Goal: Information Seeking & Learning: Learn about a topic

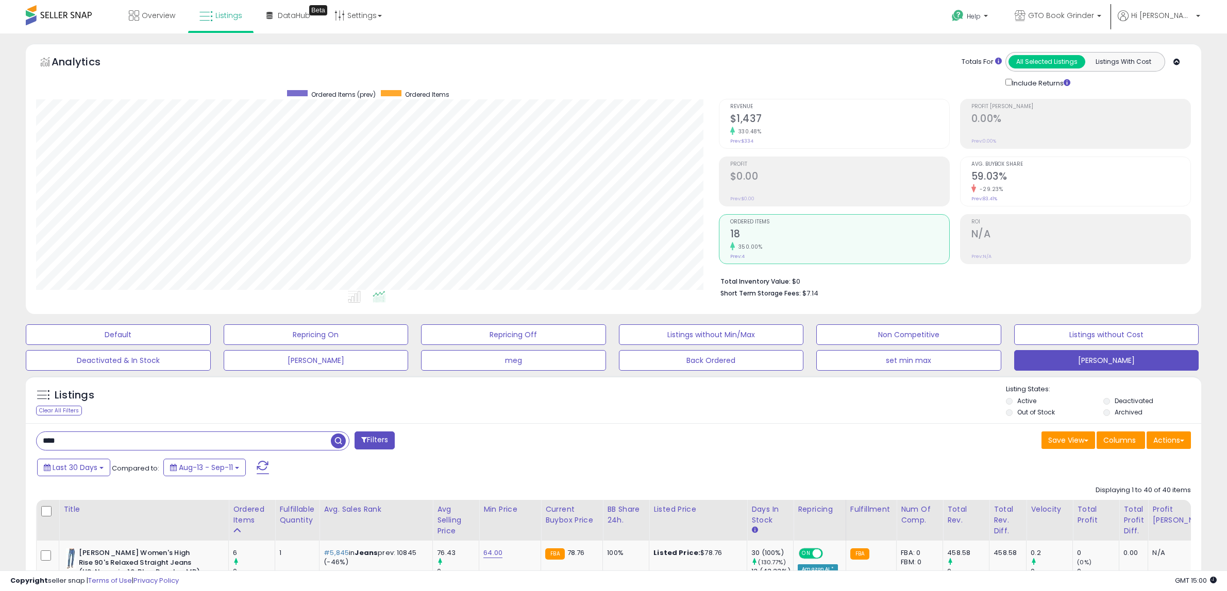
select select "**"
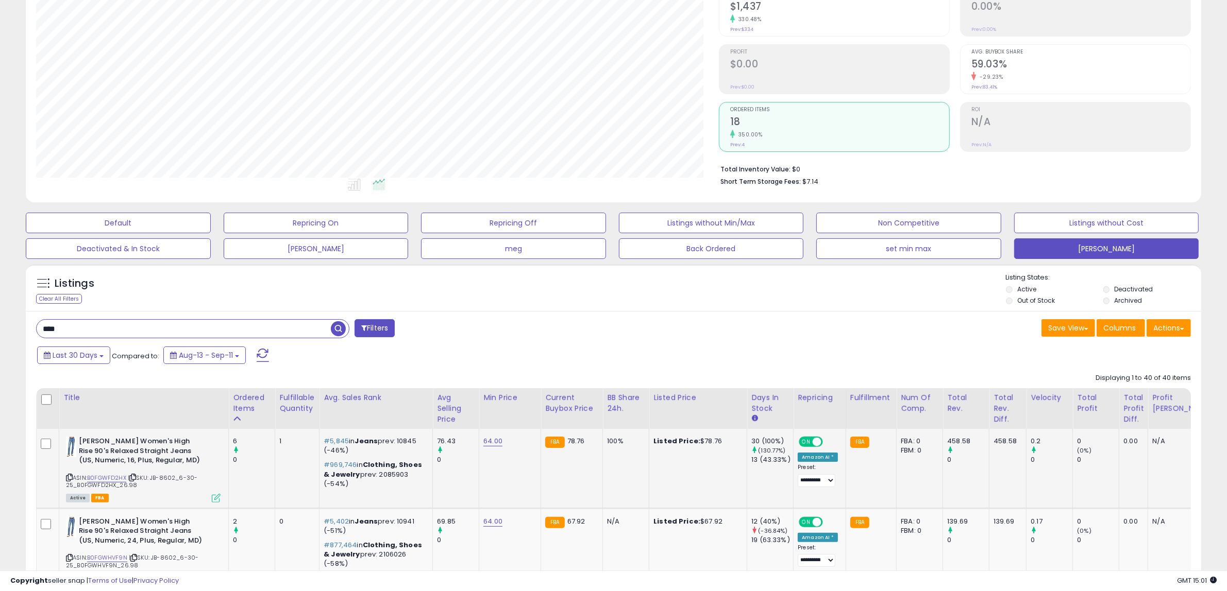
scroll to position [129, 0]
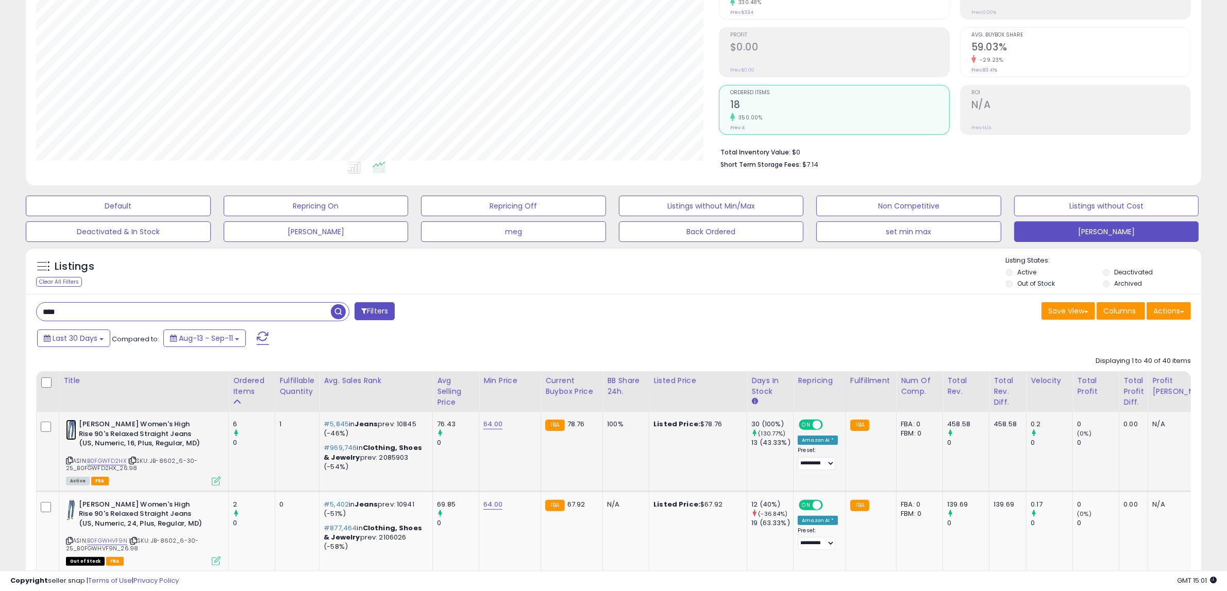
click at [66, 431] on img at bounding box center [71, 430] width 10 height 21
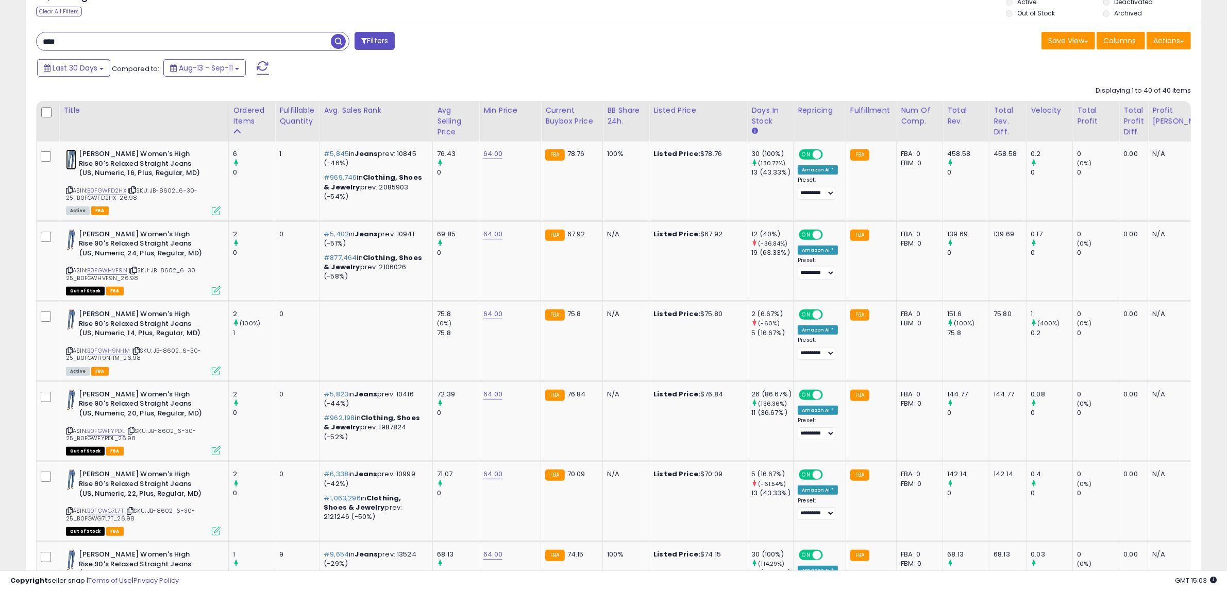
scroll to position [382, 0]
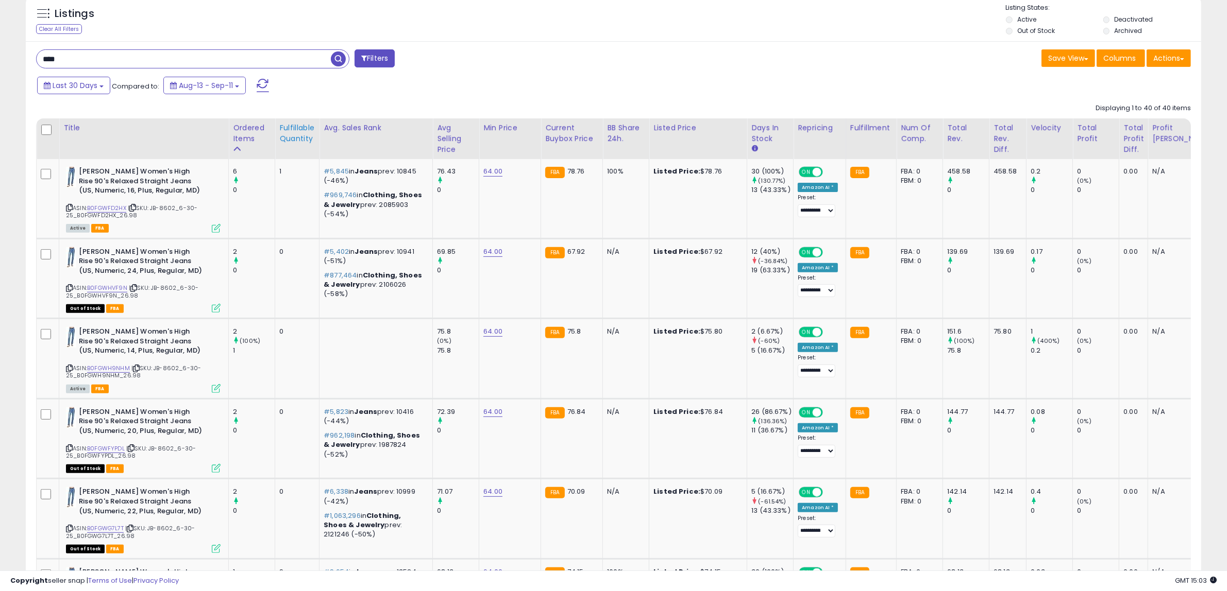
click at [289, 135] on div "Fulfillable Quantity" at bounding box center [297, 134] width 36 height 22
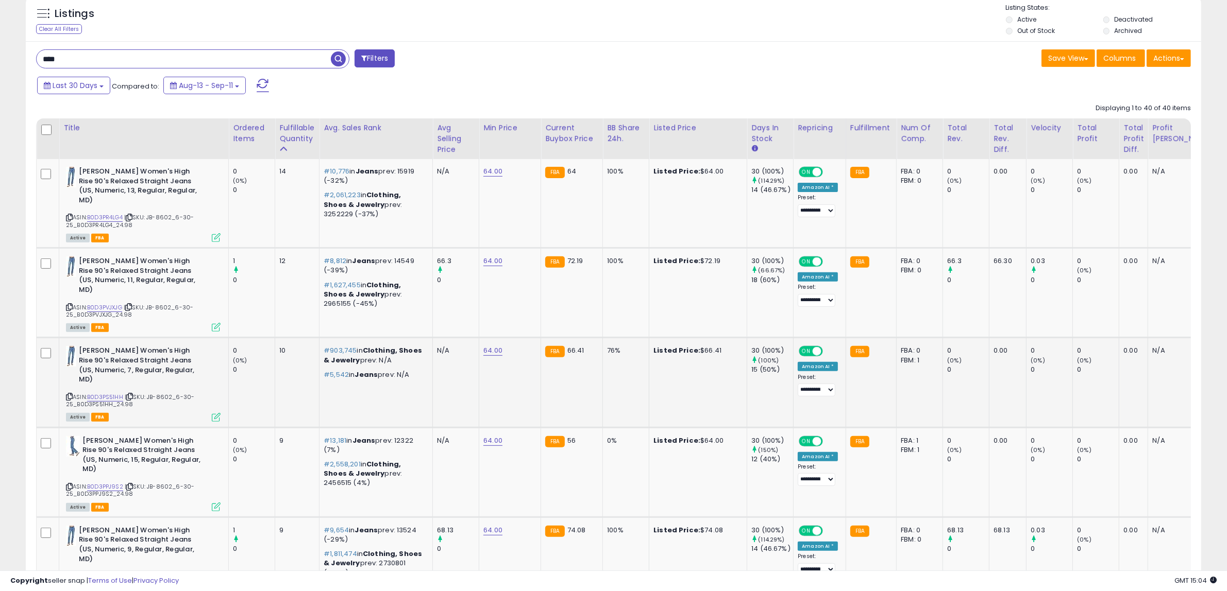
scroll to position [317, 0]
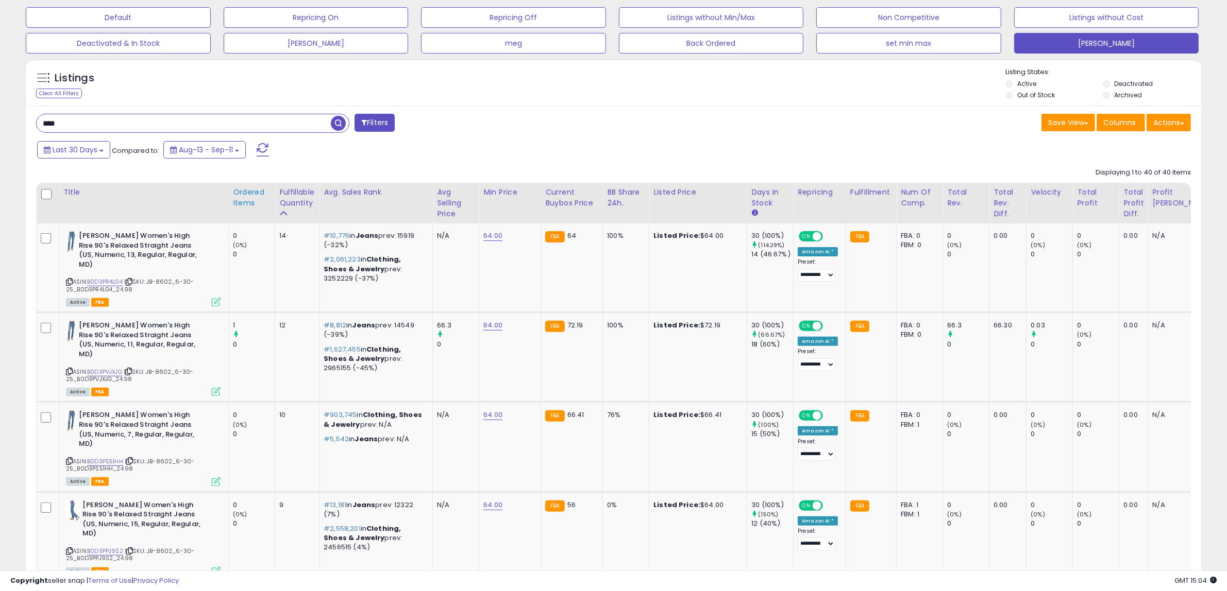
click at [240, 202] on div "Ordered Items" at bounding box center [252, 198] width 38 height 22
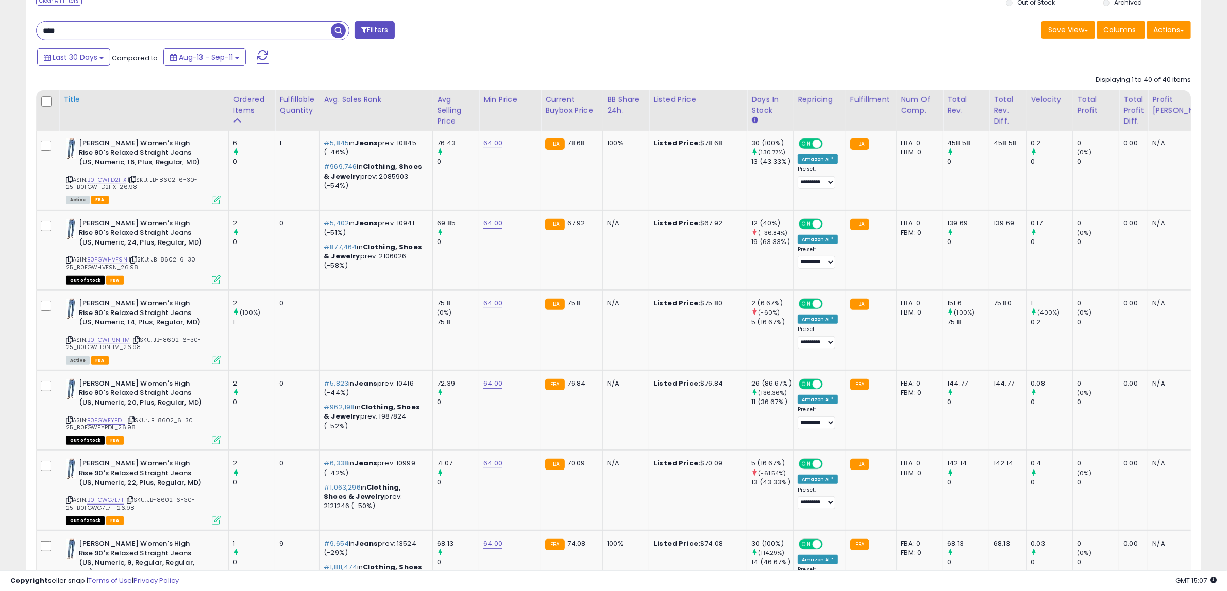
scroll to position [446, 0]
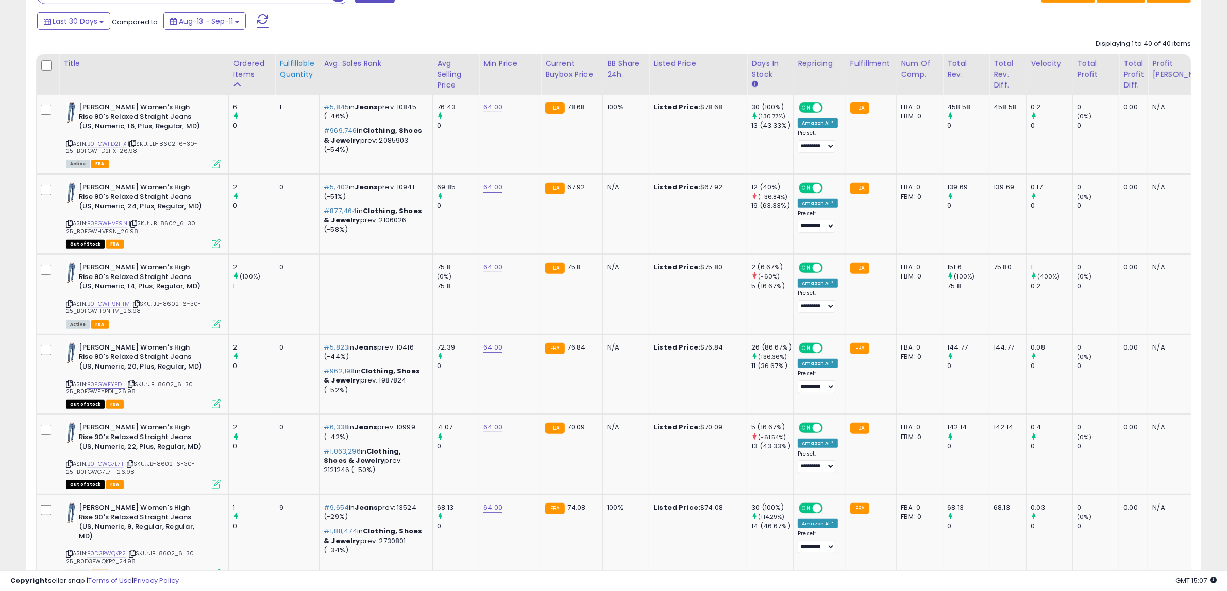
click at [291, 71] on div "Fulfillable Quantity" at bounding box center [297, 69] width 36 height 22
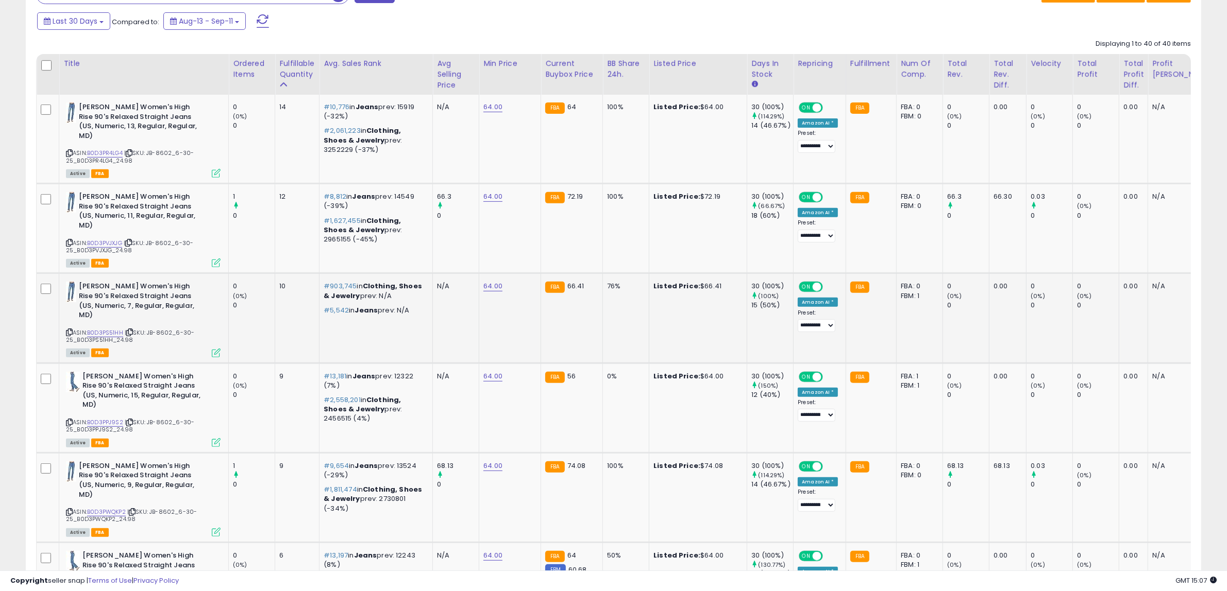
scroll to position [382, 0]
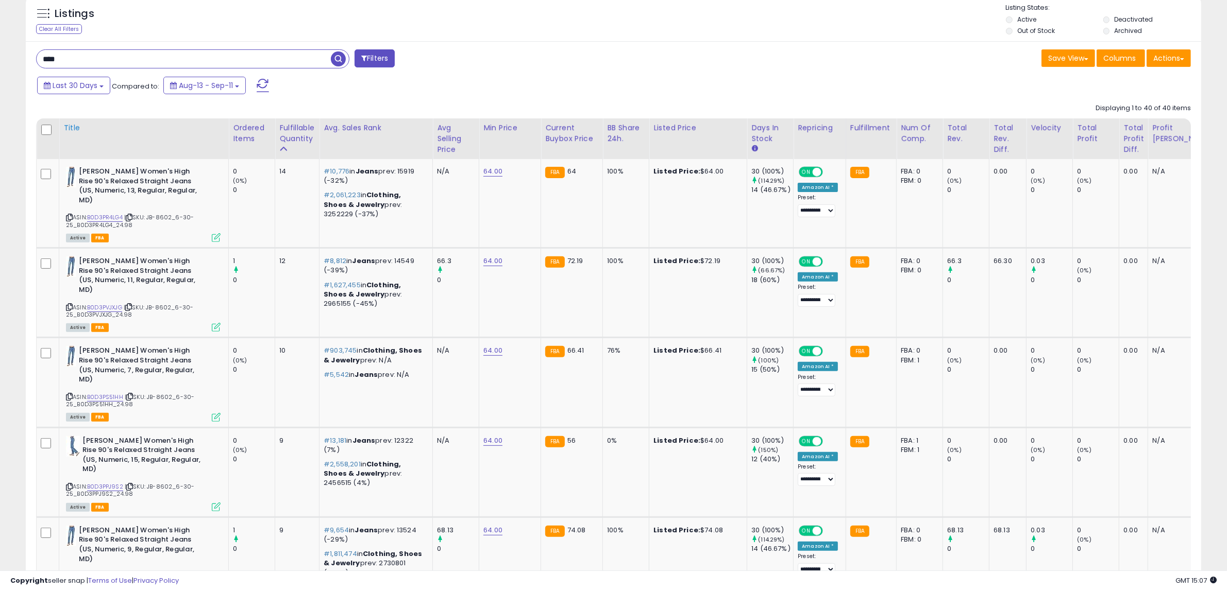
click at [72, 125] on div "Title" at bounding box center [143, 128] width 161 height 11
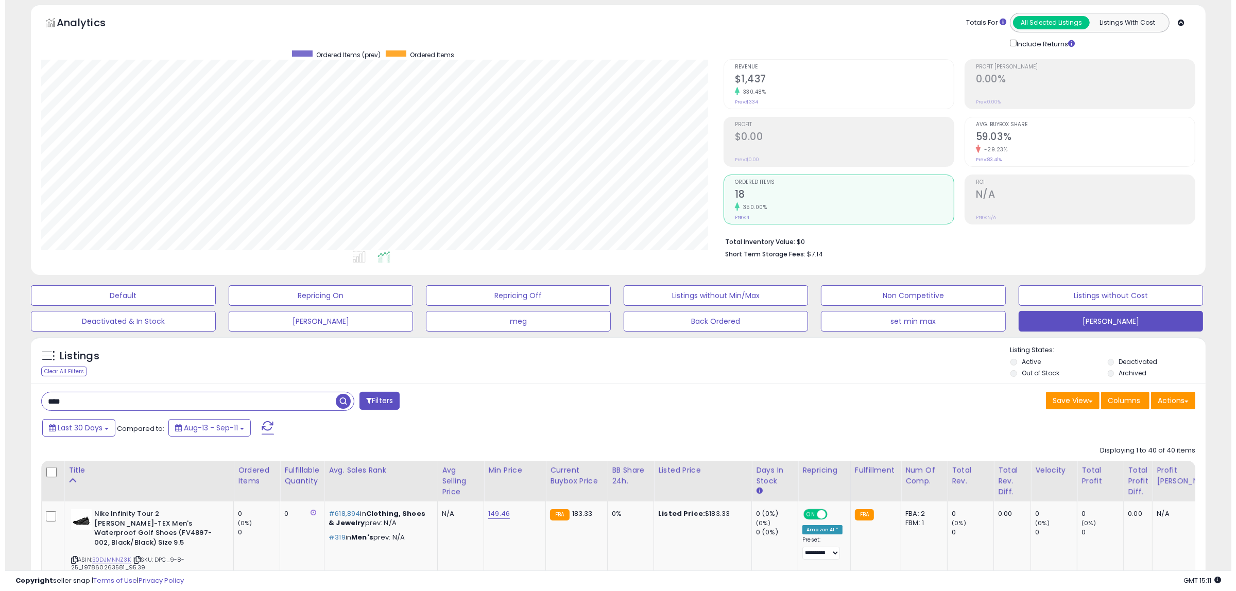
scroll to position [0, 0]
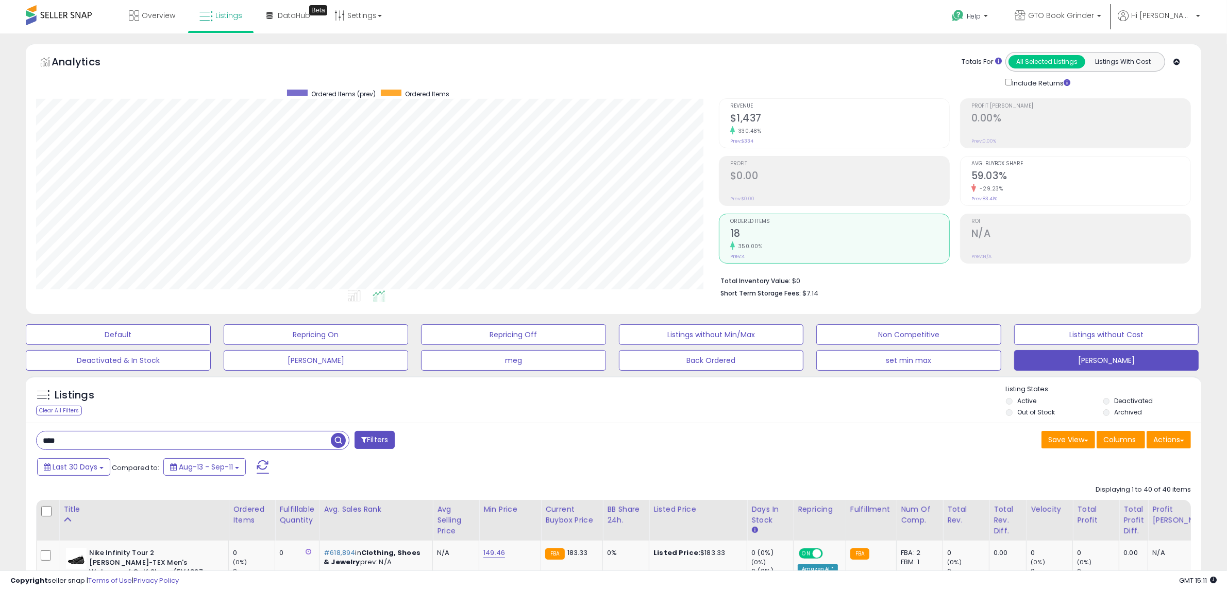
drag, startPoint x: 67, startPoint y: 442, endPoint x: 24, endPoint y: 440, distance: 43.3
paste input "*"
click at [335, 442] on span "button" at bounding box center [338, 440] width 15 height 15
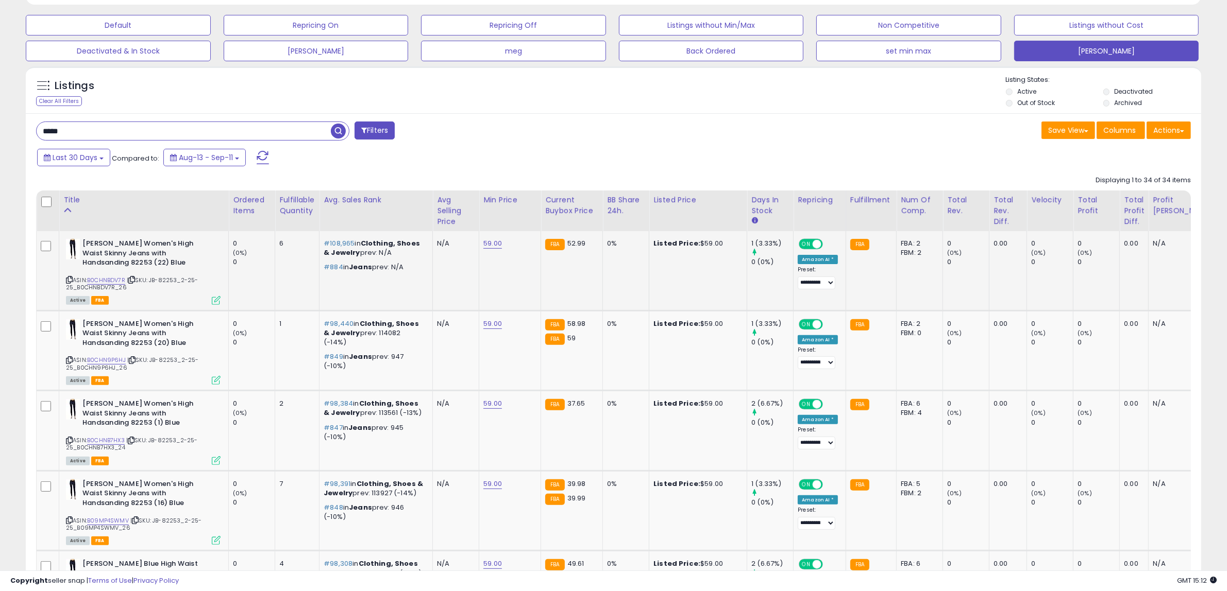
scroll to position [322, 0]
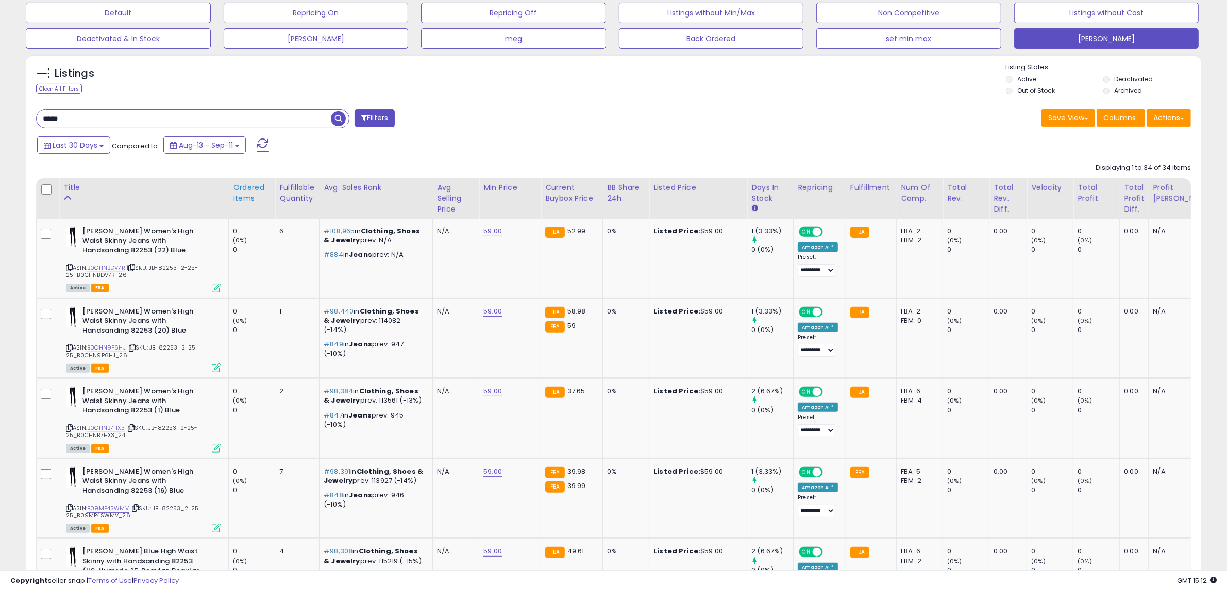
click at [245, 196] on div "Ordered Items" at bounding box center [252, 193] width 38 height 22
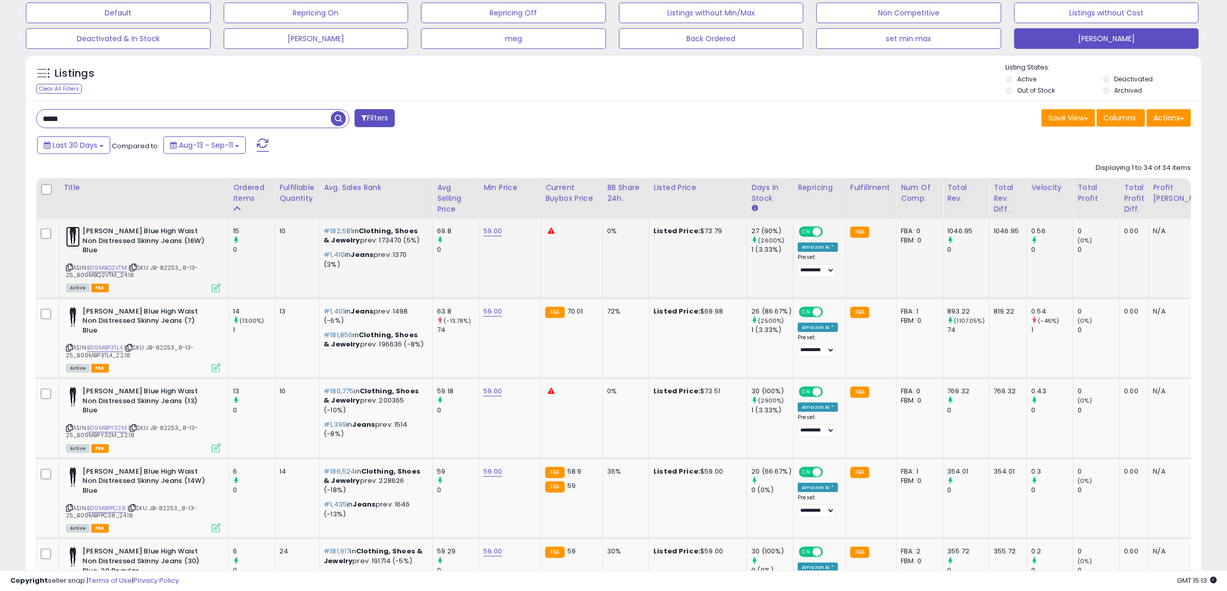
click at [72, 234] on img at bounding box center [73, 237] width 14 height 21
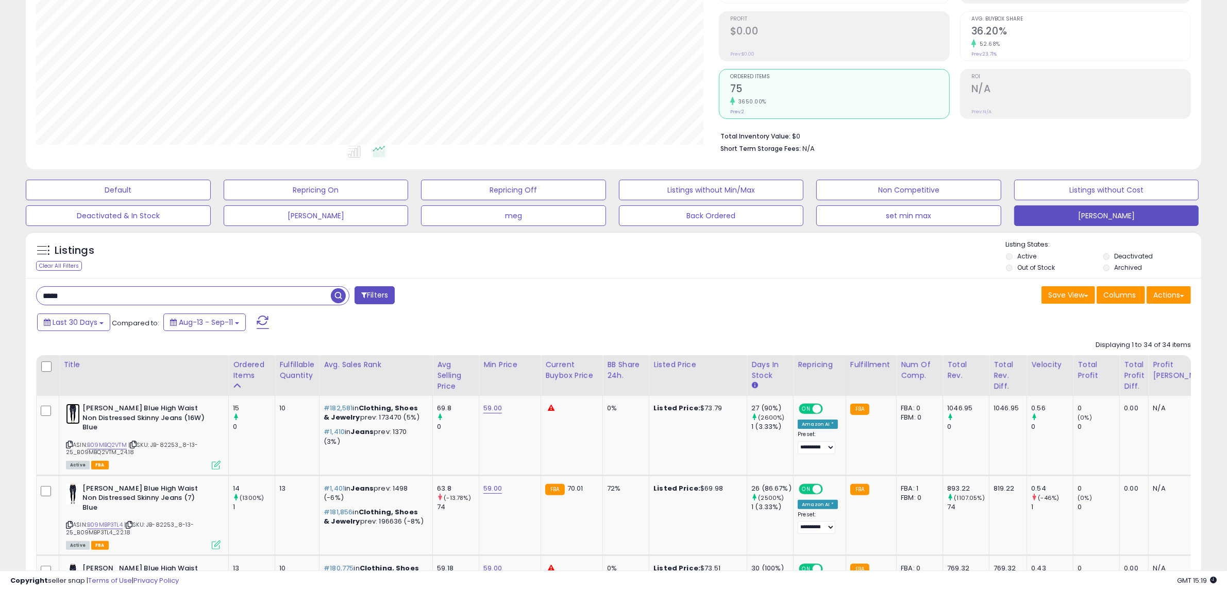
scroll to position [166, 0]
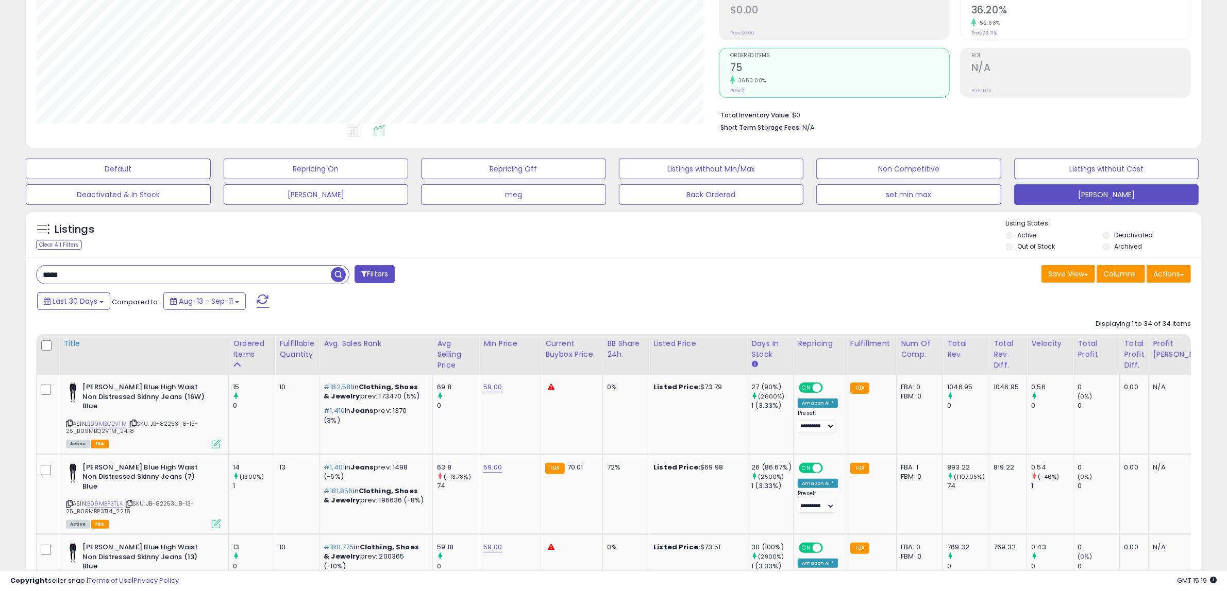
click at [71, 342] on div "Title" at bounding box center [143, 343] width 161 height 11
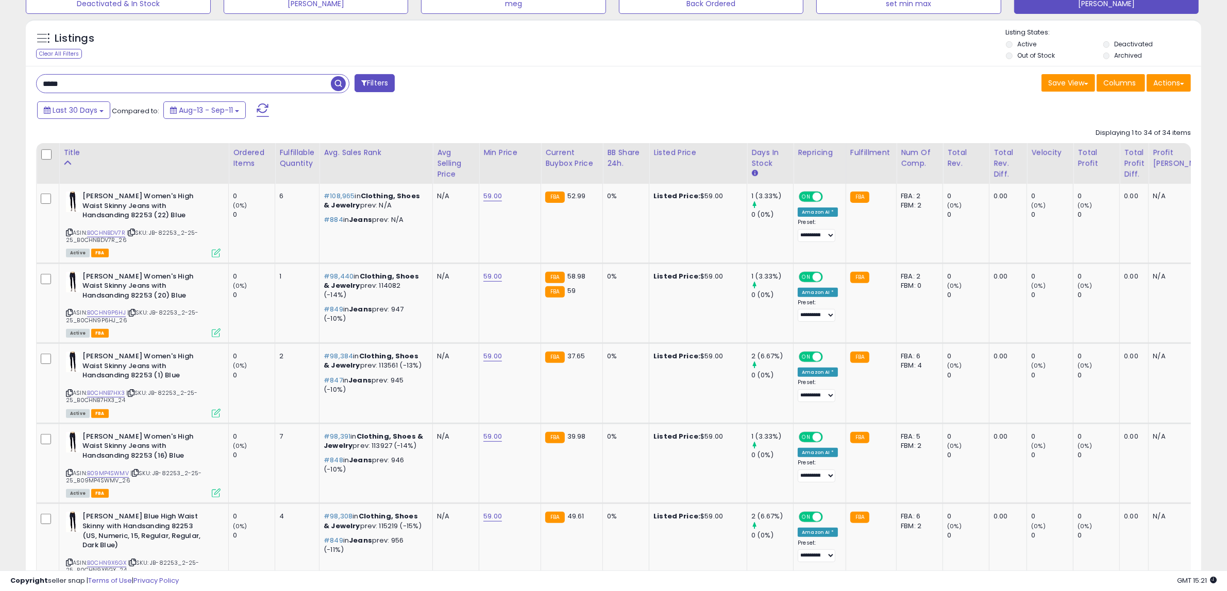
scroll to position [361, 0]
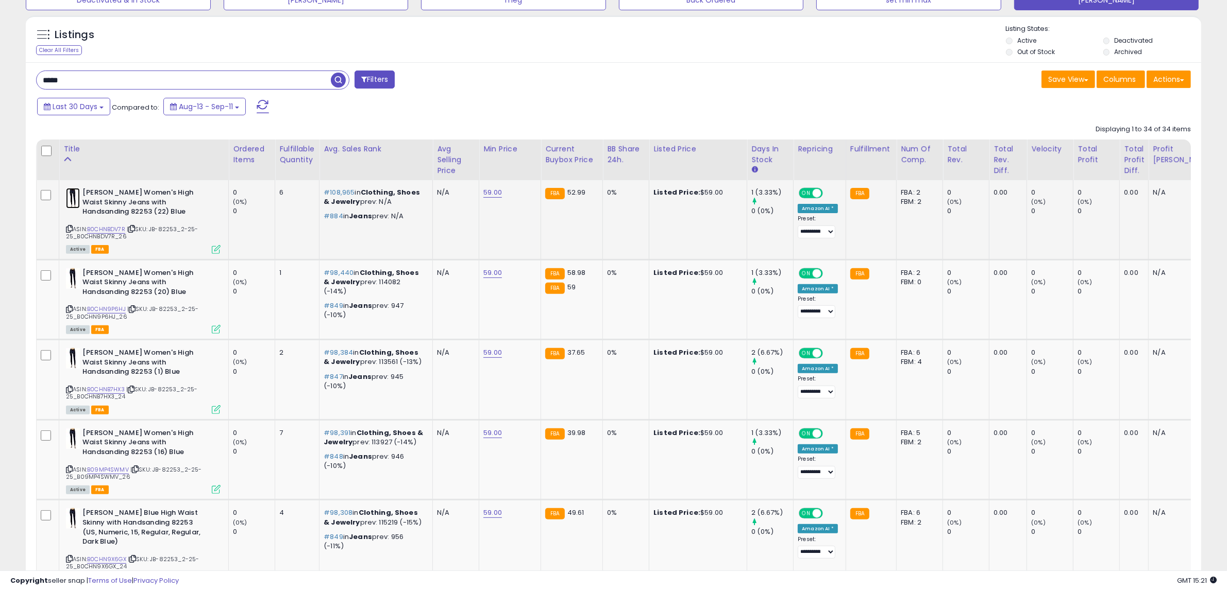
click at [72, 199] on img at bounding box center [73, 198] width 14 height 21
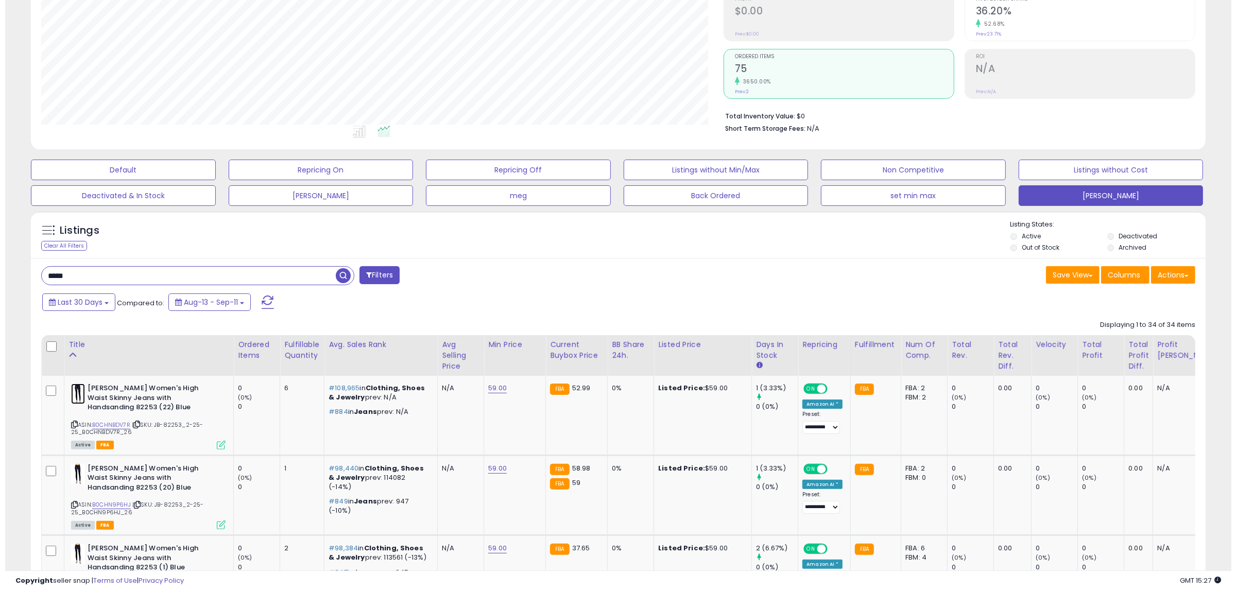
scroll to position [0, 0]
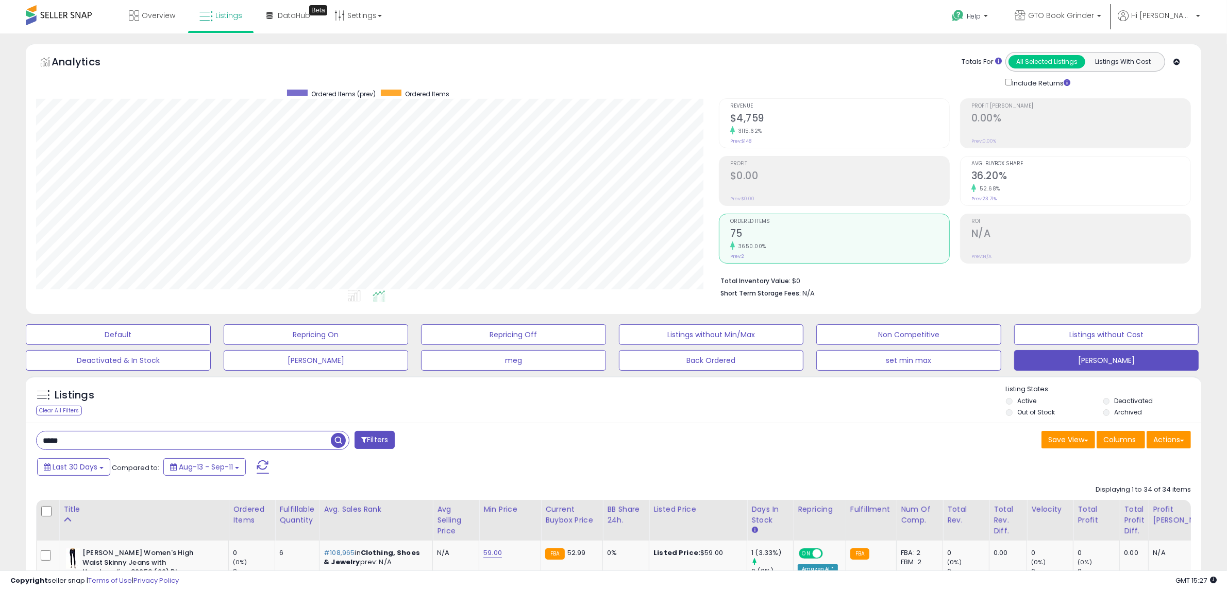
drag, startPoint x: 99, startPoint y: 438, endPoint x: 21, endPoint y: 436, distance: 78.9
paste input "text"
click at [340, 438] on span "button" at bounding box center [338, 440] width 15 height 15
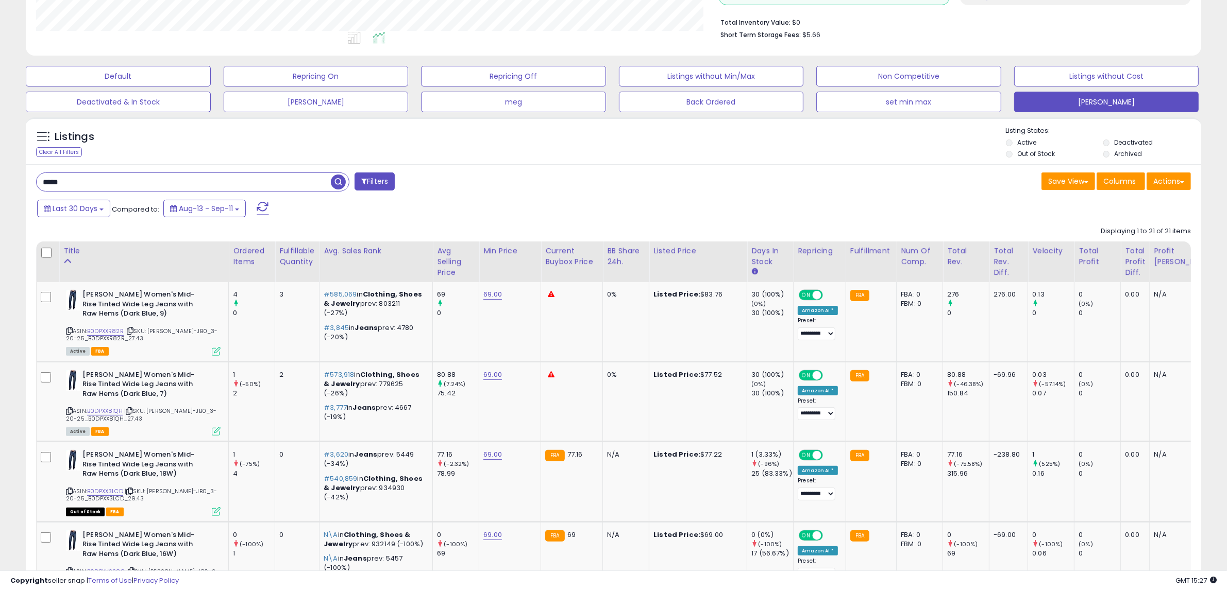
scroll to position [258, 0]
drag, startPoint x: 81, startPoint y: 185, endPoint x: 27, endPoint y: 178, distance: 54.1
paste input "text"
type input "*****"
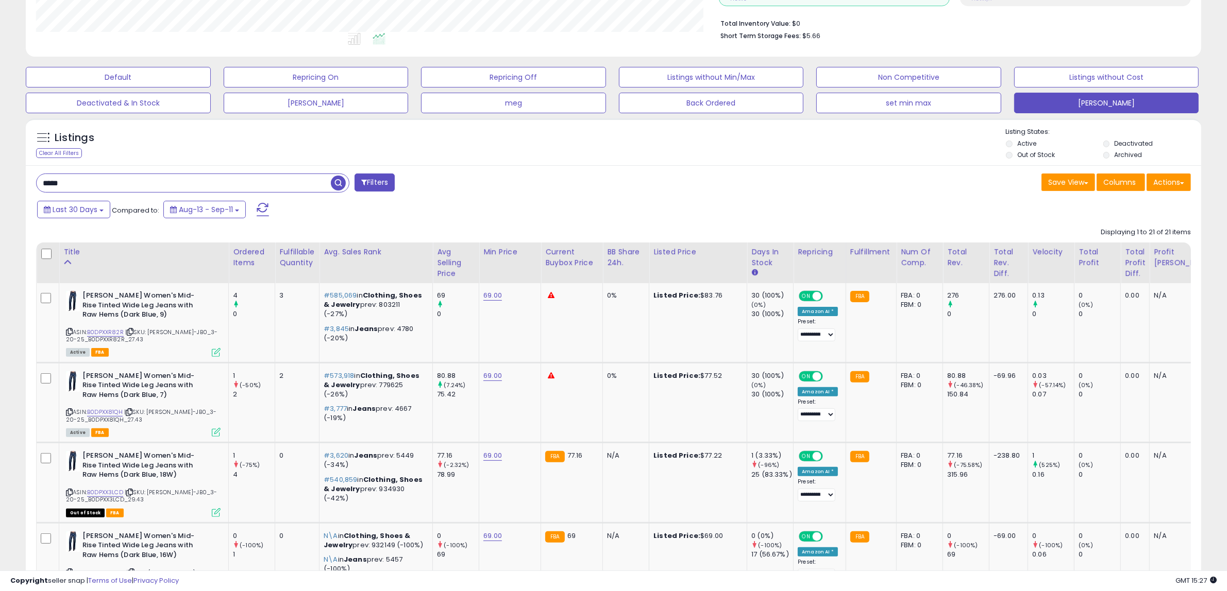
click at [336, 183] on span "button" at bounding box center [338, 183] width 15 height 15
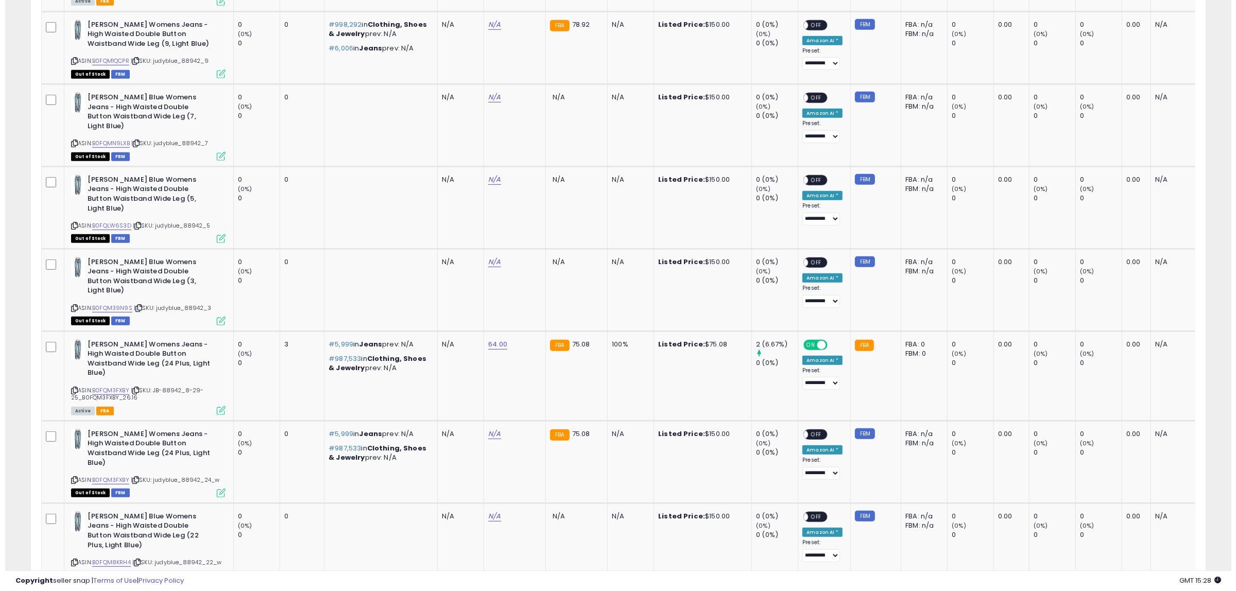
scroll to position [0, 0]
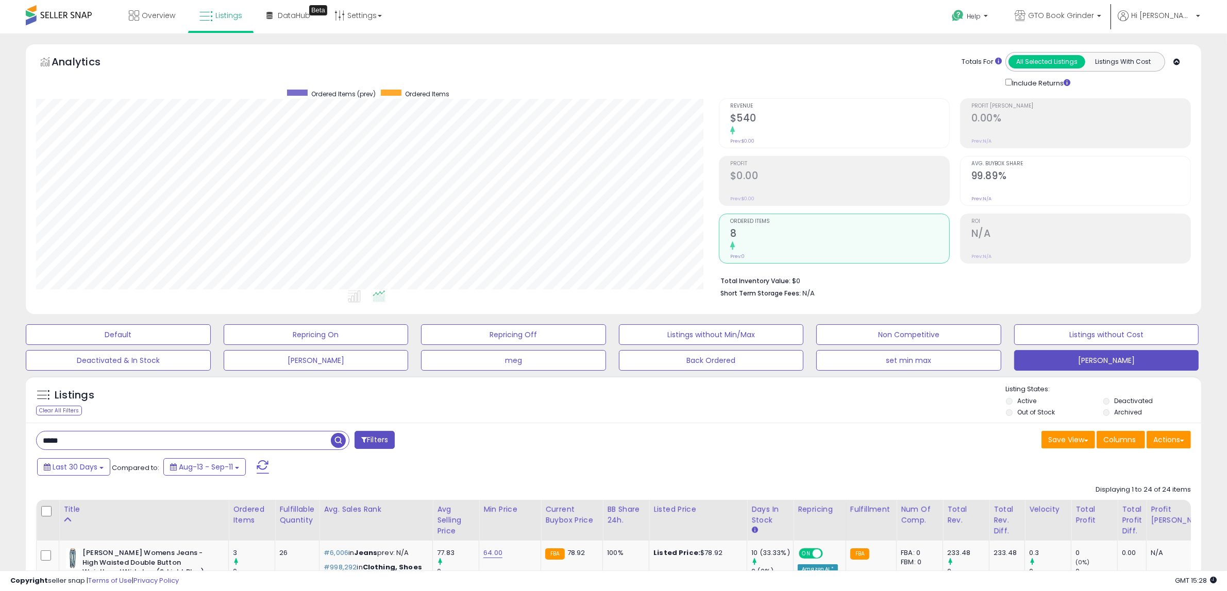
drag, startPoint x: 74, startPoint y: 443, endPoint x: 31, endPoint y: 449, distance: 43.1
click at [31, 449] on div "***** Filters" at bounding box center [320, 441] width 585 height 21
paste input "text"
click at [336, 441] on span "button" at bounding box center [338, 440] width 15 height 15
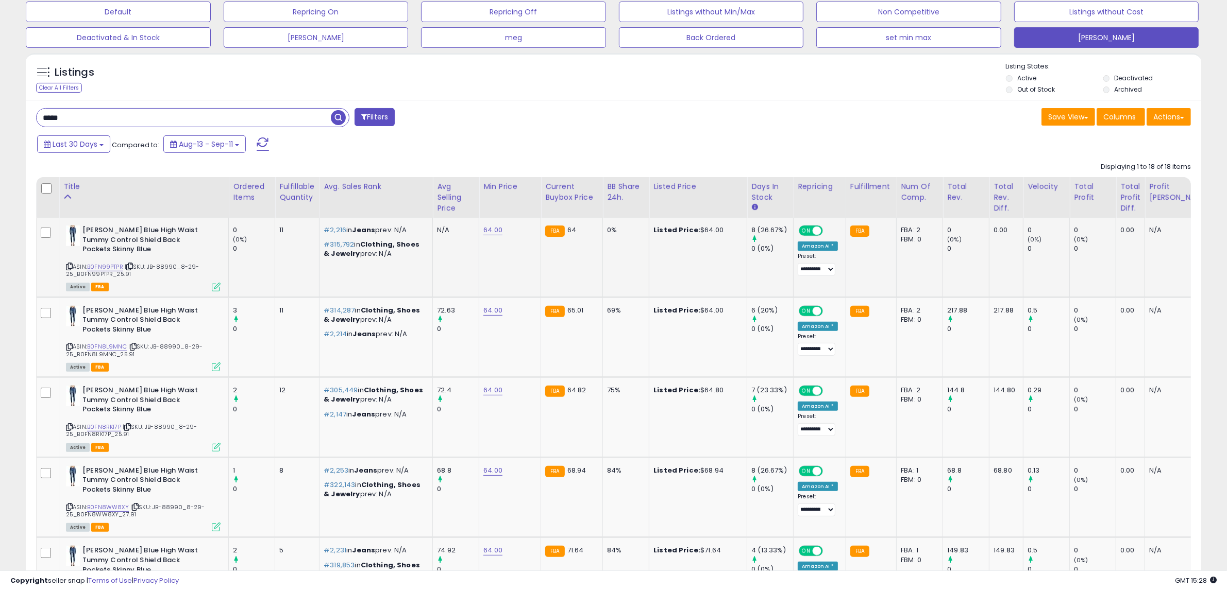
scroll to position [322, 0]
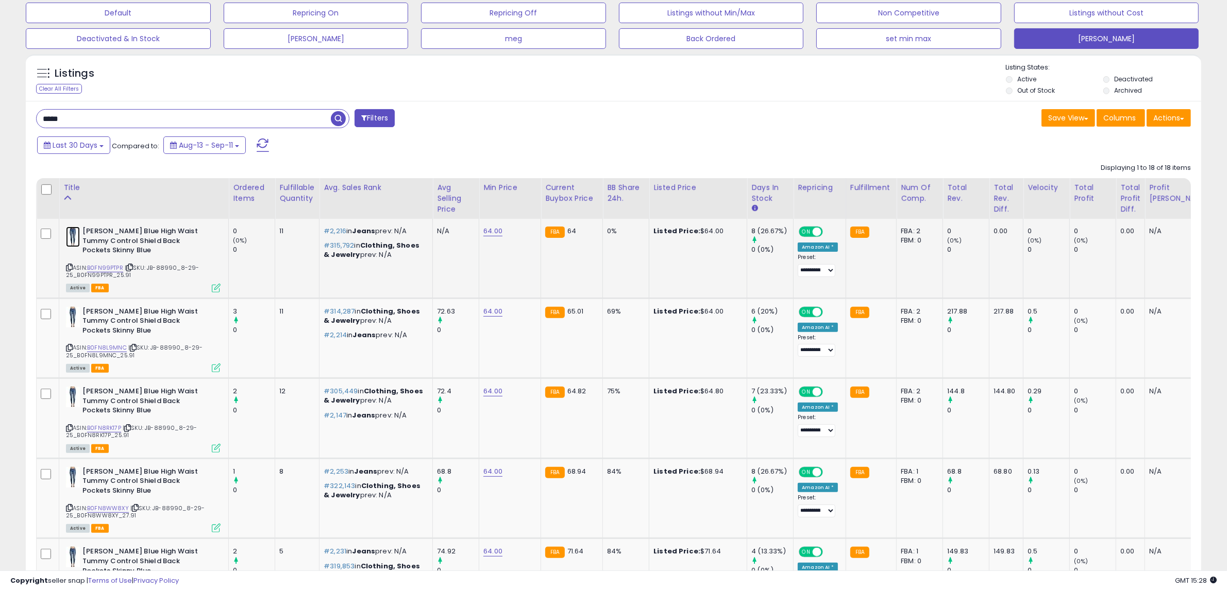
click at [74, 233] on img at bounding box center [73, 237] width 14 height 21
drag, startPoint x: 71, startPoint y: 117, endPoint x: 53, endPoint y: 114, distance: 18.7
paste input "*"
type input "******"
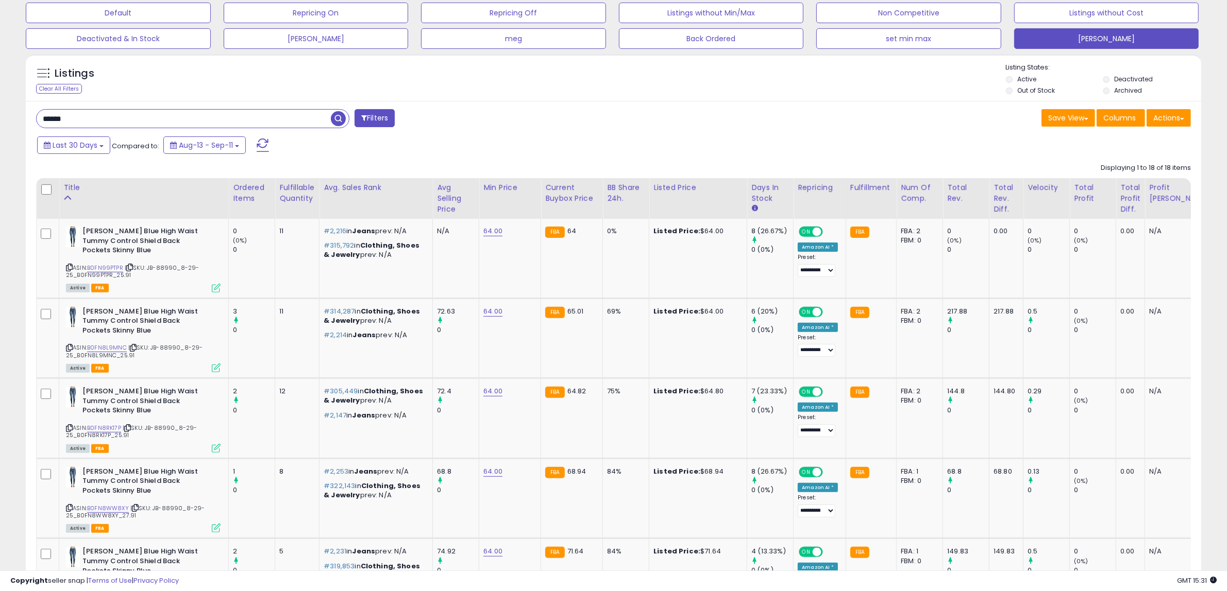
click at [336, 122] on span "button" at bounding box center [338, 118] width 15 height 15
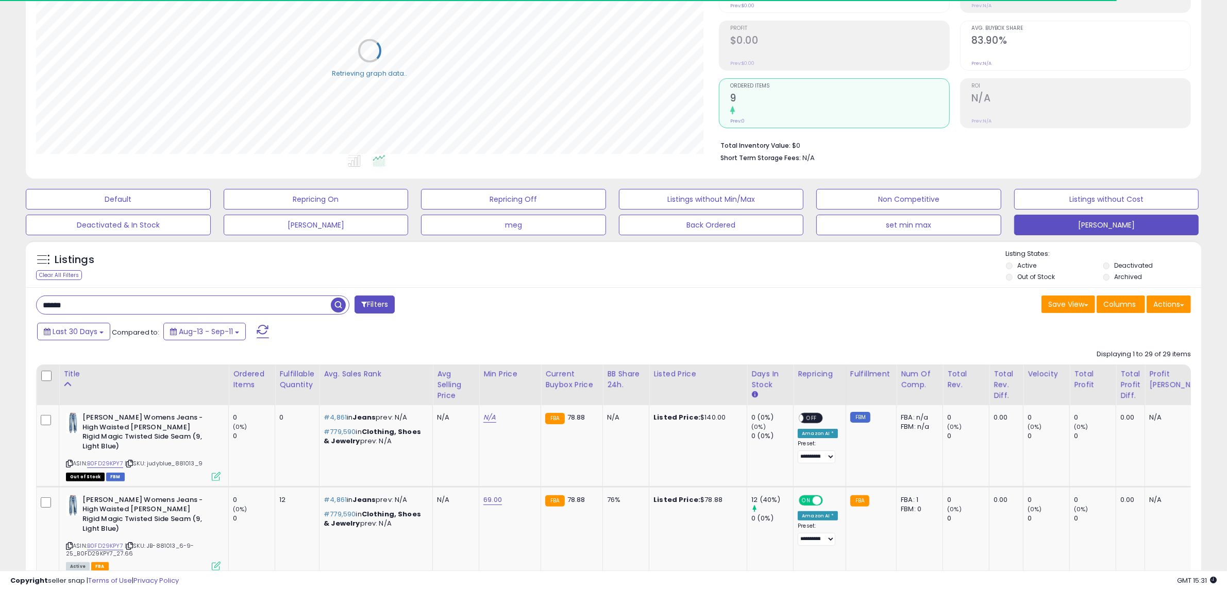
scroll to position [158, 0]
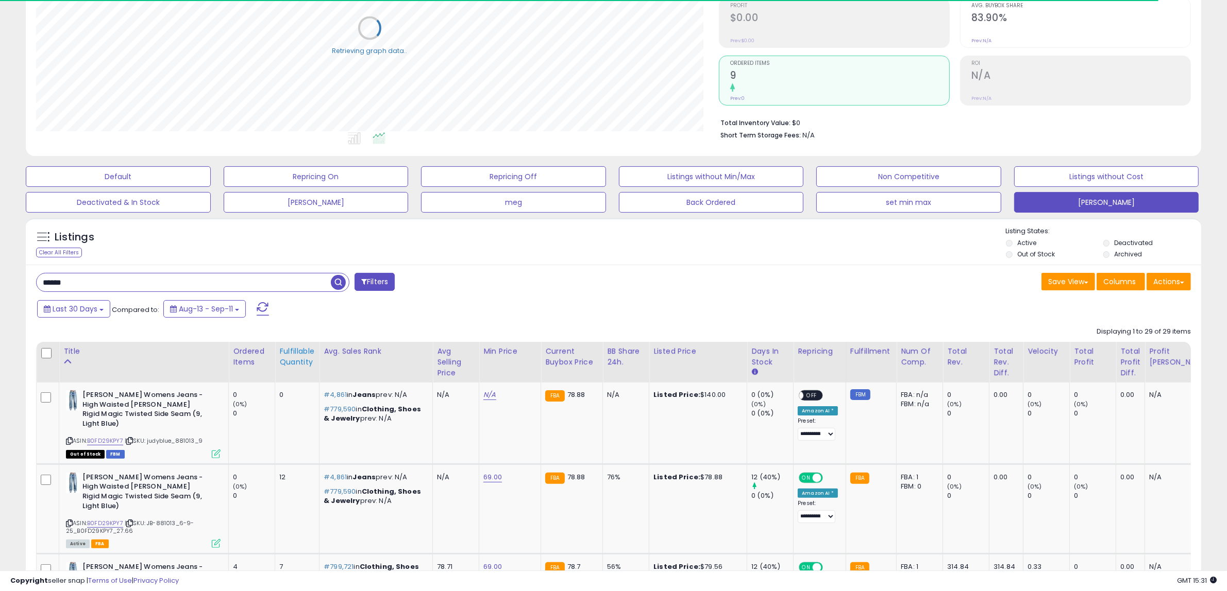
click at [299, 359] on div "Fulfillable Quantity" at bounding box center [297, 357] width 36 height 22
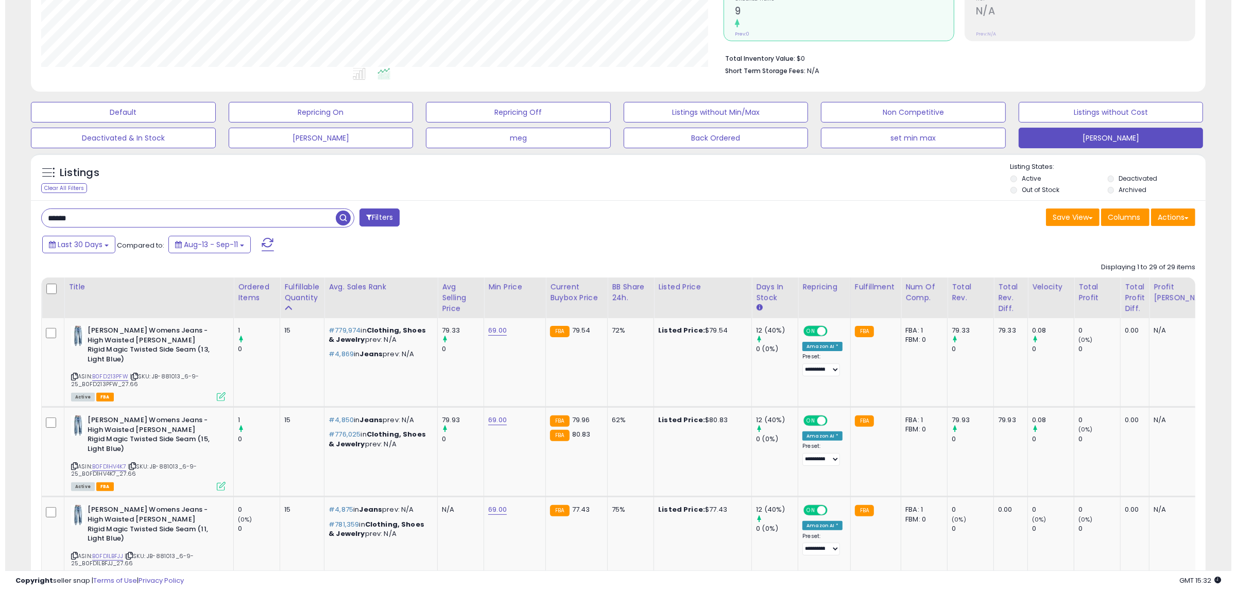
scroll to position [0, 0]
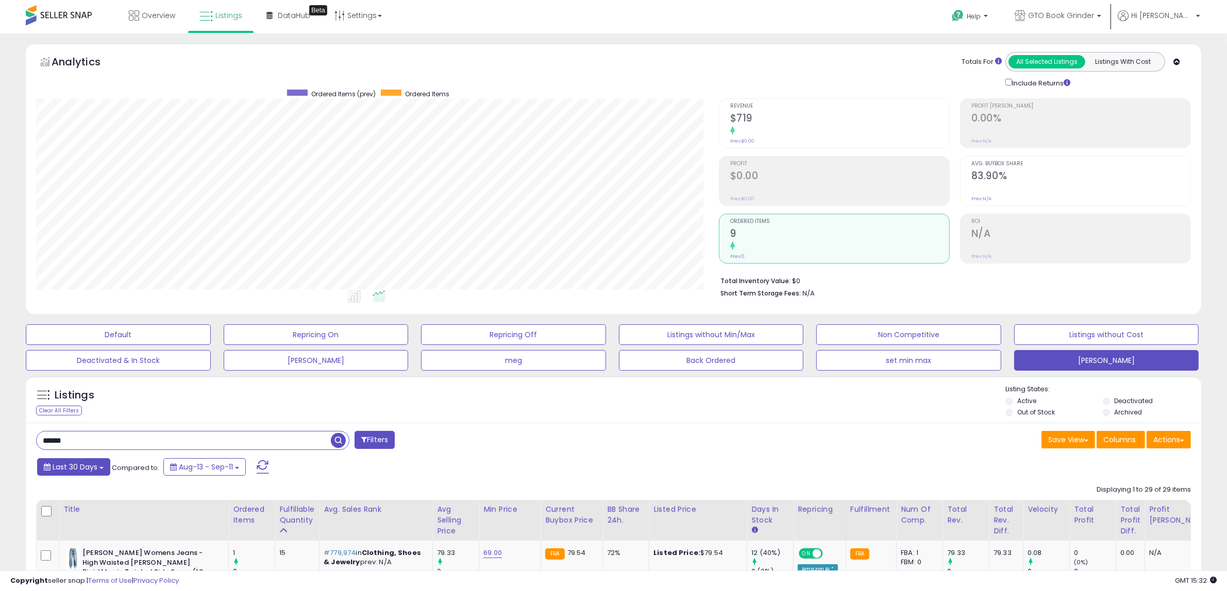
click at [104, 465] on button "Last 30 Days" at bounding box center [73, 468] width 73 height 18
click at [274, 397] on div "Listings Clear All Filters Listing States:" at bounding box center [613, 402] width 1175 height 35
click at [101, 470] on button "Last 30 Days" at bounding box center [73, 468] width 73 height 18
drag, startPoint x: 89, startPoint y: 443, endPoint x: 13, endPoint y: 439, distance: 76.3
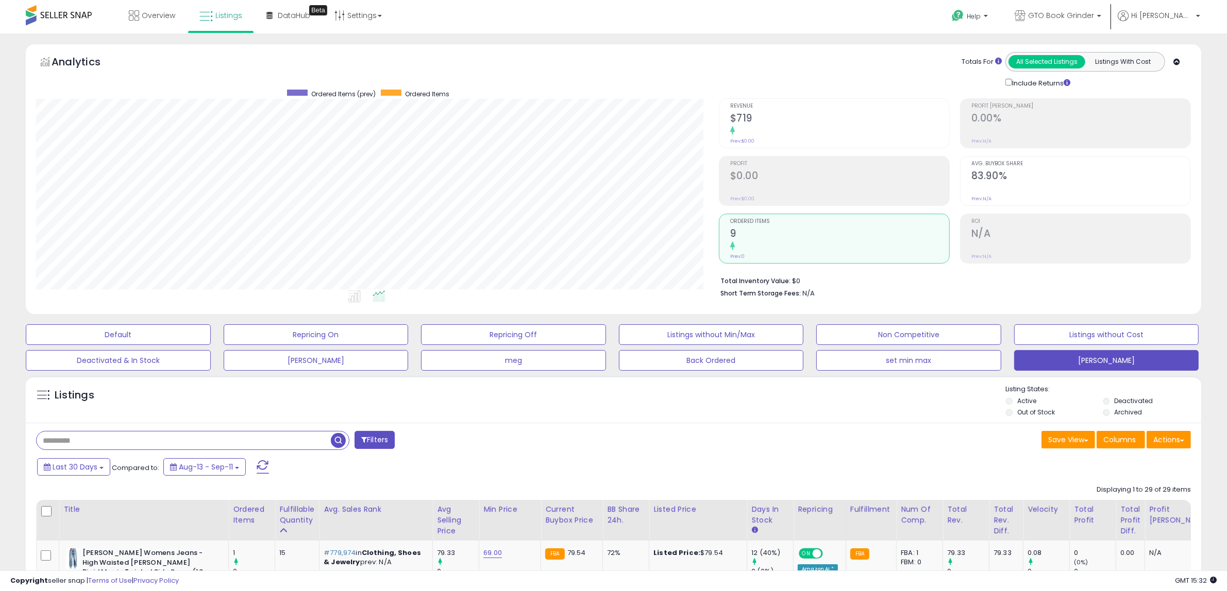
click at [72, 441] on input "text" at bounding box center [184, 441] width 294 height 18
click at [336, 438] on span "button" at bounding box center [338, 440] width 15 height 15
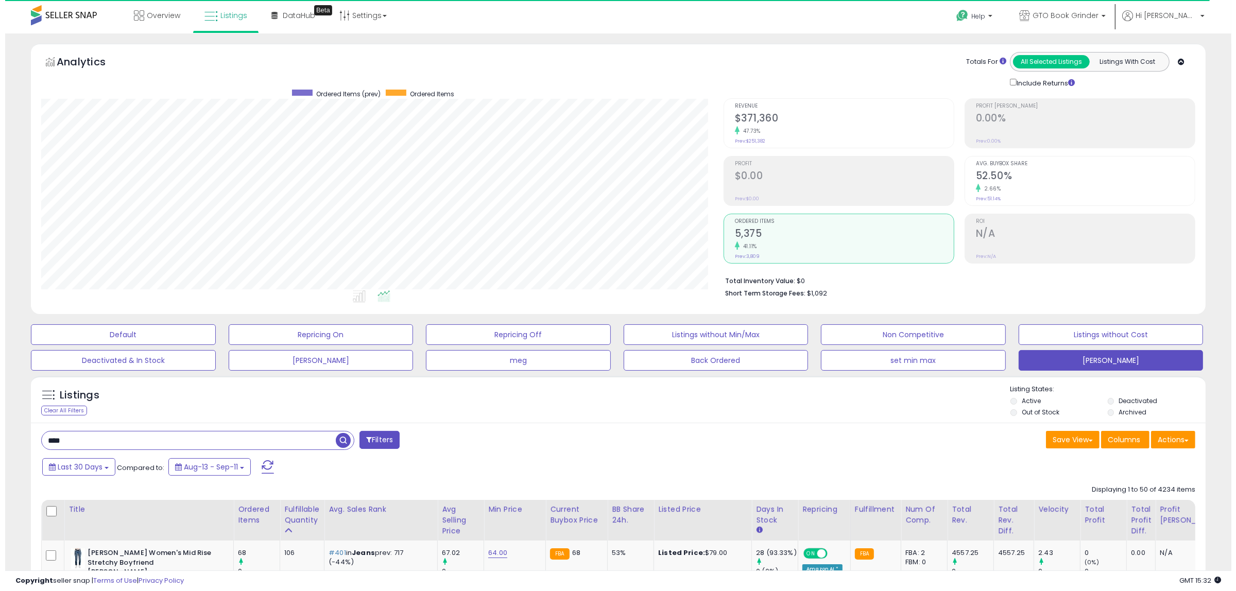
scroll to position [211, 683]
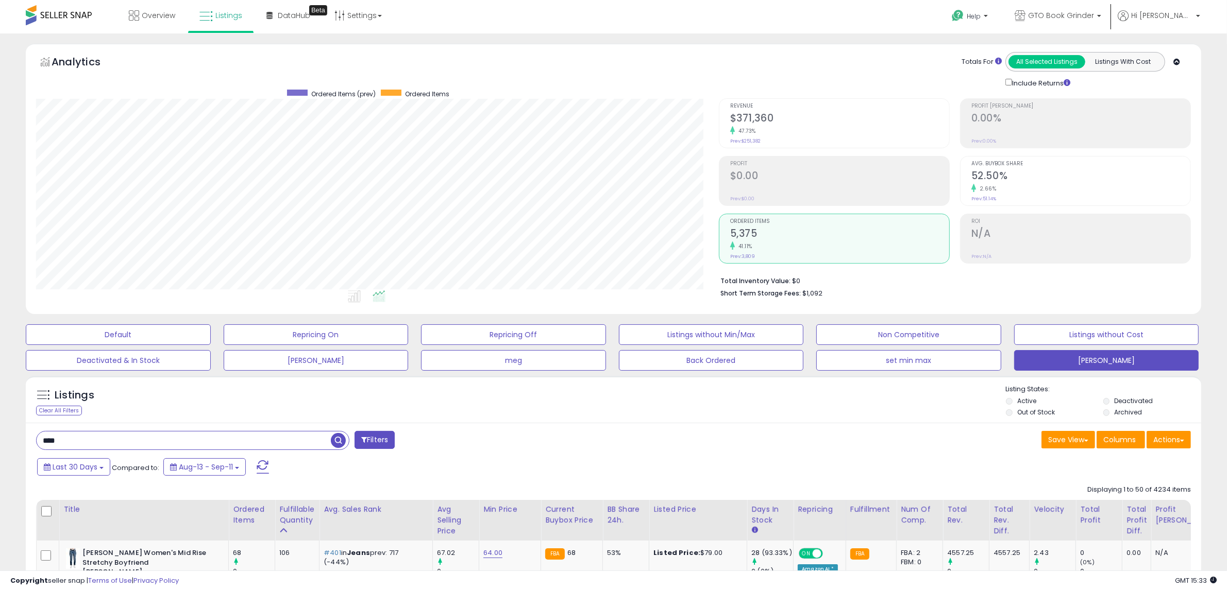
drag, startPoint x: 83, startPoint y: 446, endPoint x: 22, endPoint y: 440, distance: 61.5
type input "******"
click at [338, 437] on span "button" at bounding box center [338, 440] width 15 height 15
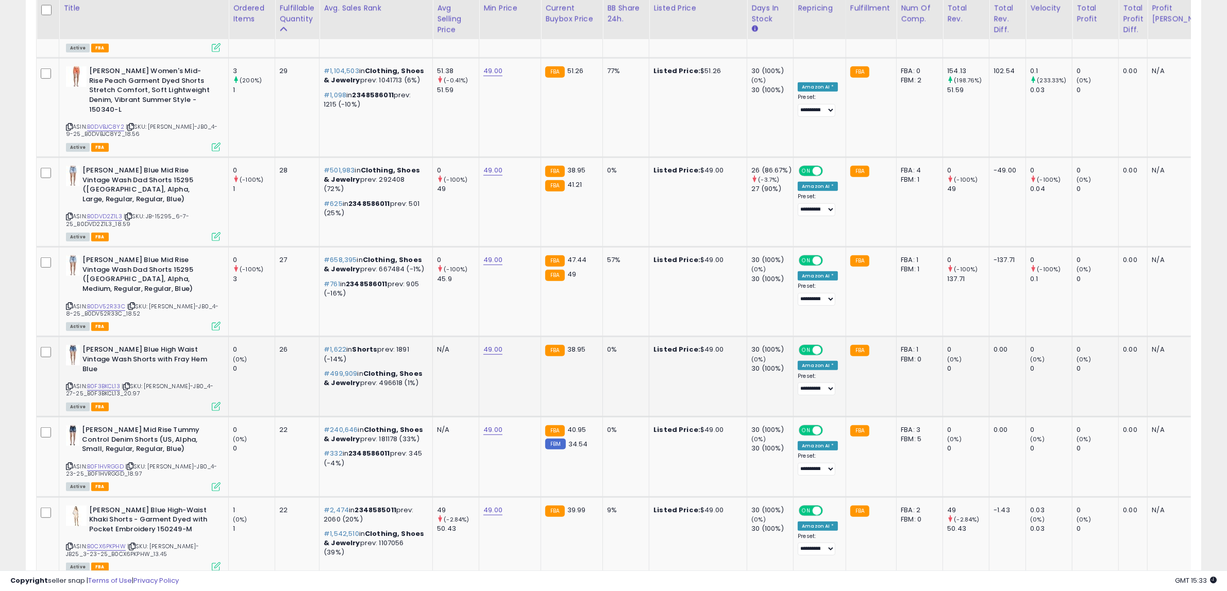
scroll to position [902, 0]
click at [243, 22] on div "Ordered Items" at bounding box center [252, 14] width 38 height 22
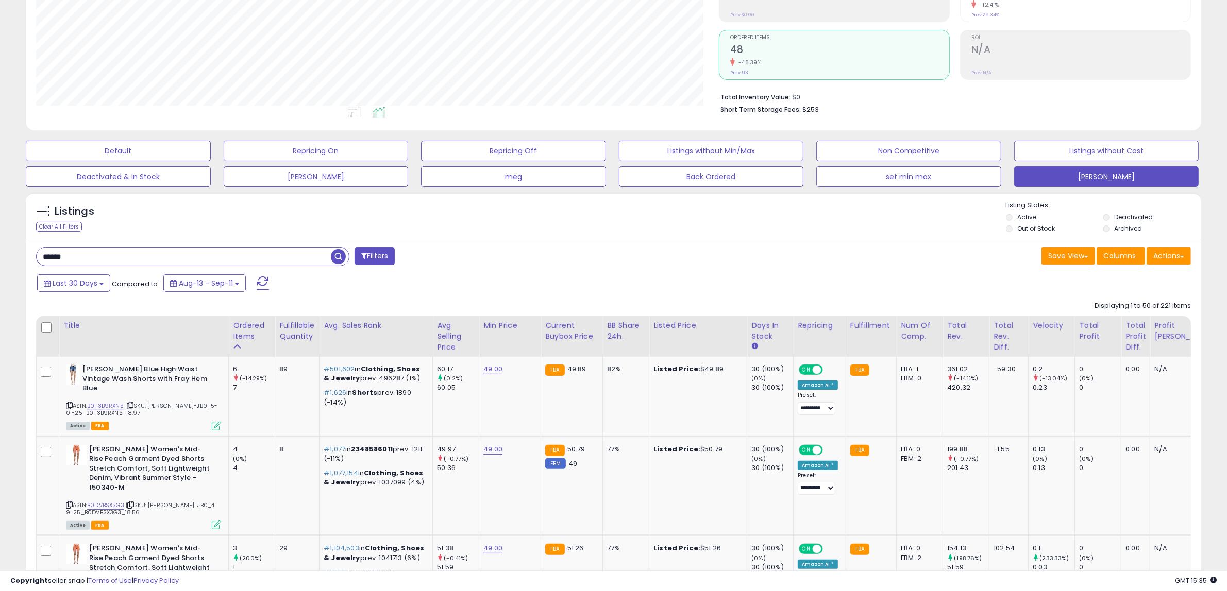
scroll to position [210, 0]
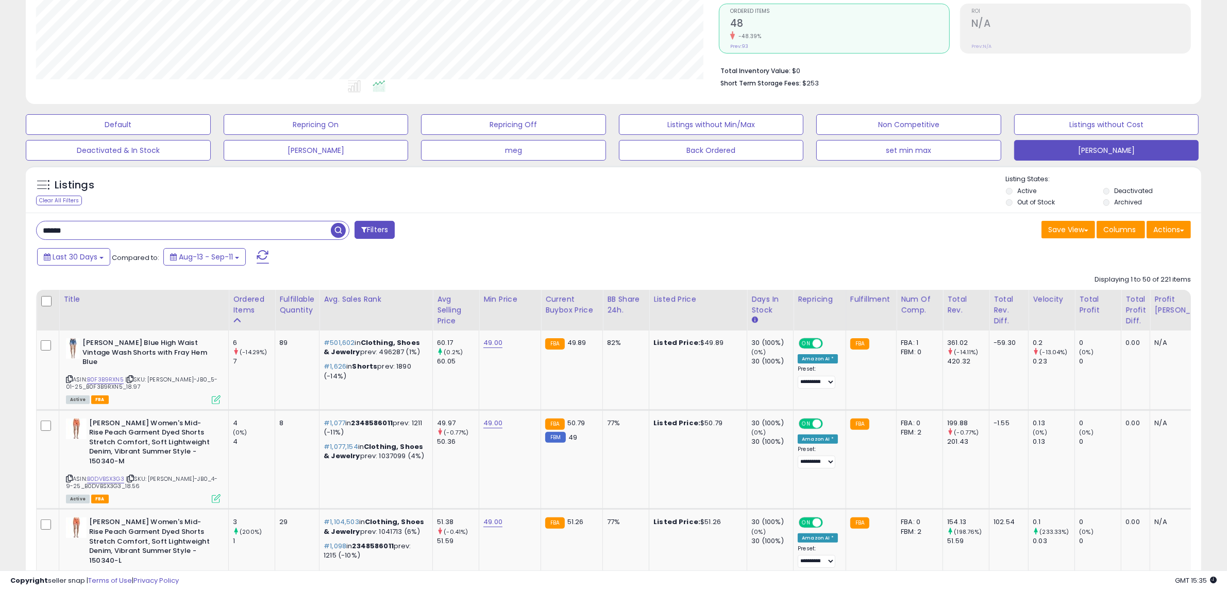
drag, startPoint x: 86, startPoint y: 230, endPoint x: -14, endPoint y: 245, distance: 101.1
click at [0, 245] on html "Unable to login Retrieving listings data.. has not yet accepted the Terms of Us…" at bounding box center [613, 85] width 1227 height 591
click at [88, 232] on input "text" at bounding box center [184, 231] width 294 height 18
type input "****"
drag, startPoint x: 339, startPoint y: 228, endPoint x: 286, endPoint y: 263, distance: 63.2
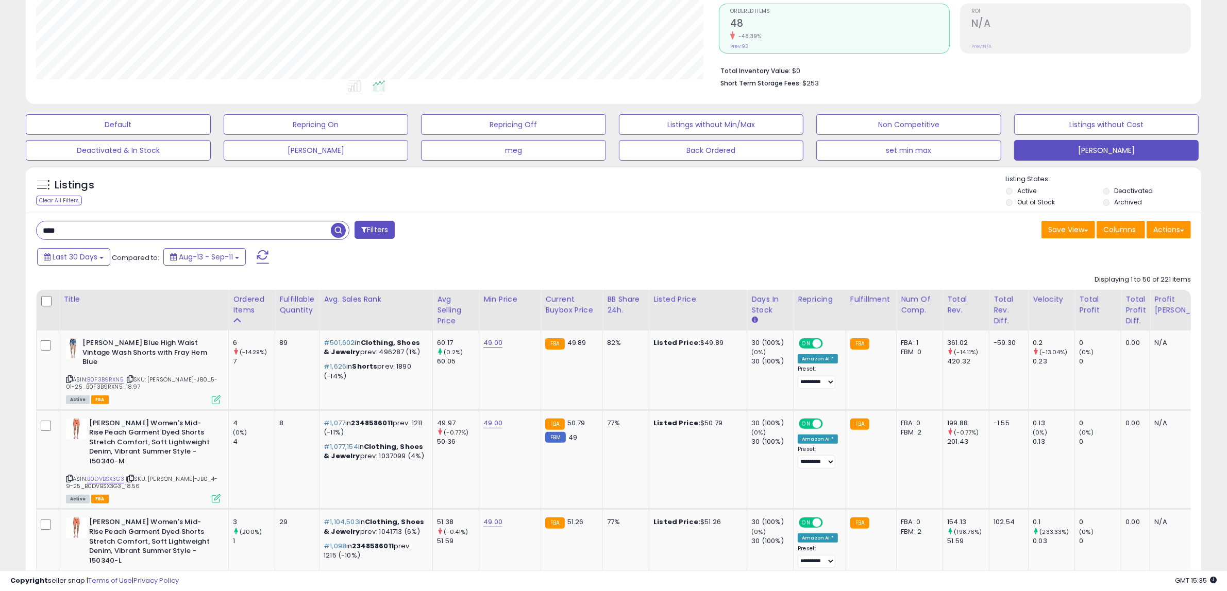
click at [339, 227] on span "button" at bounding box center [338, 230] width 15 height 15
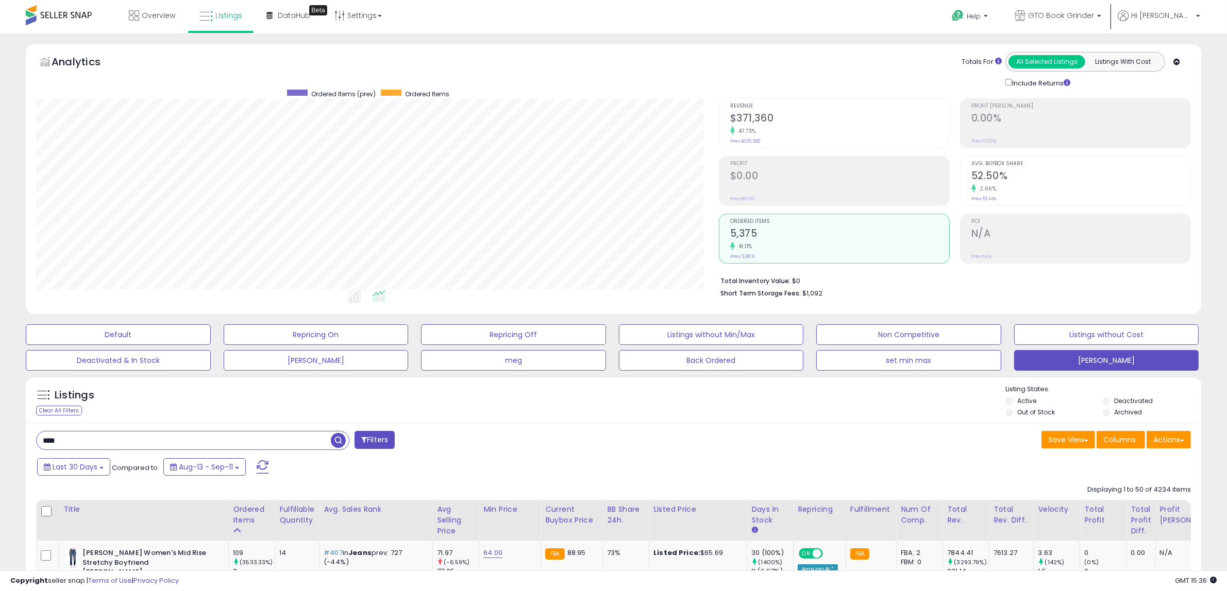
scroll to position [217, 0]
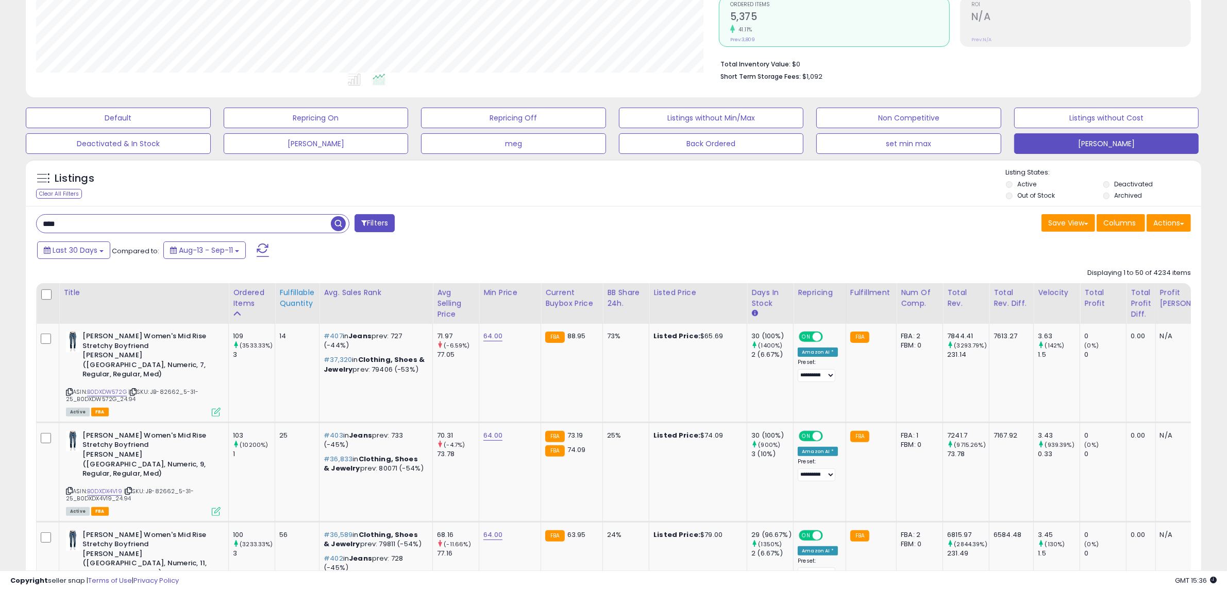
click at [290, 302] on div "Fulfillable Quantity" at bounding box center [297, 298] width 36 height 22
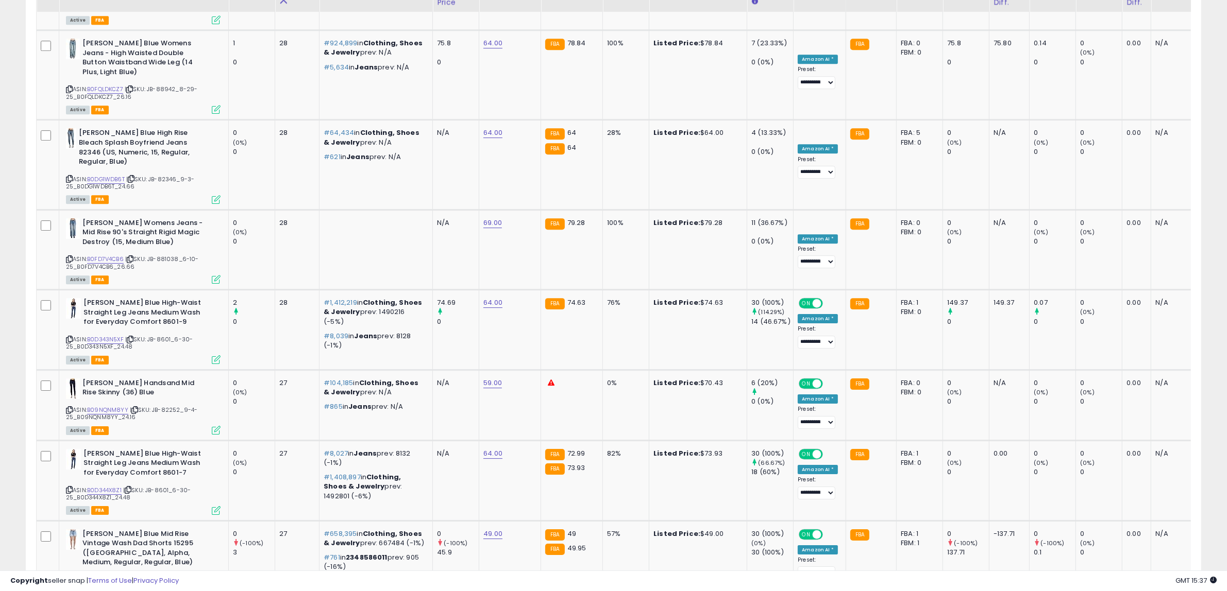
scroll to position [3996, 0]
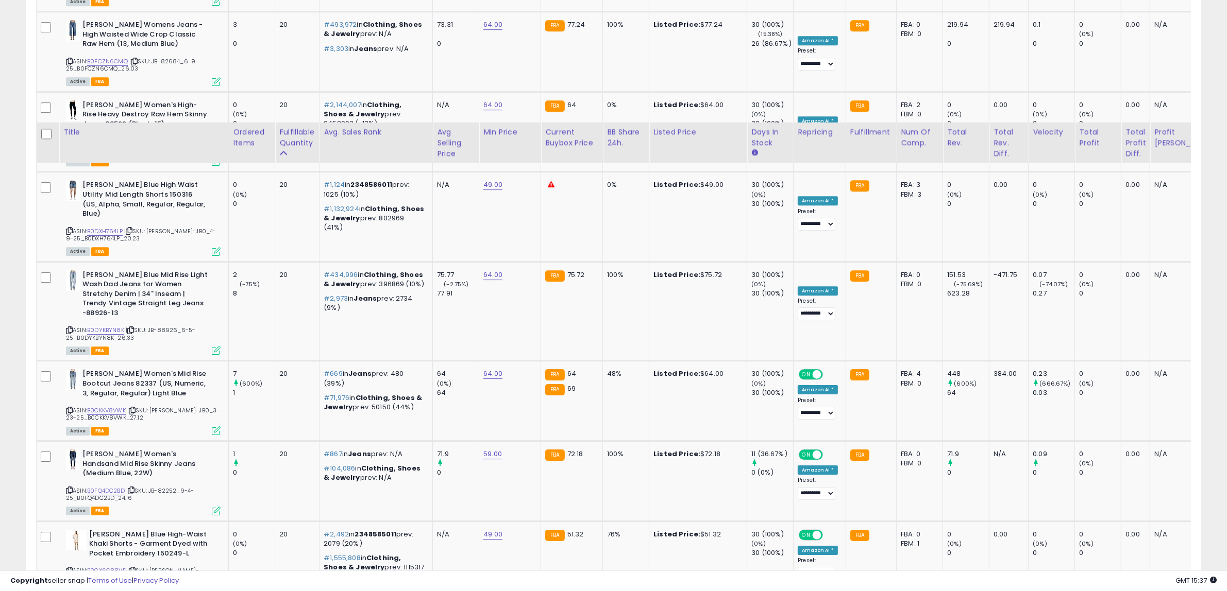
scroll to position [4063, 0]
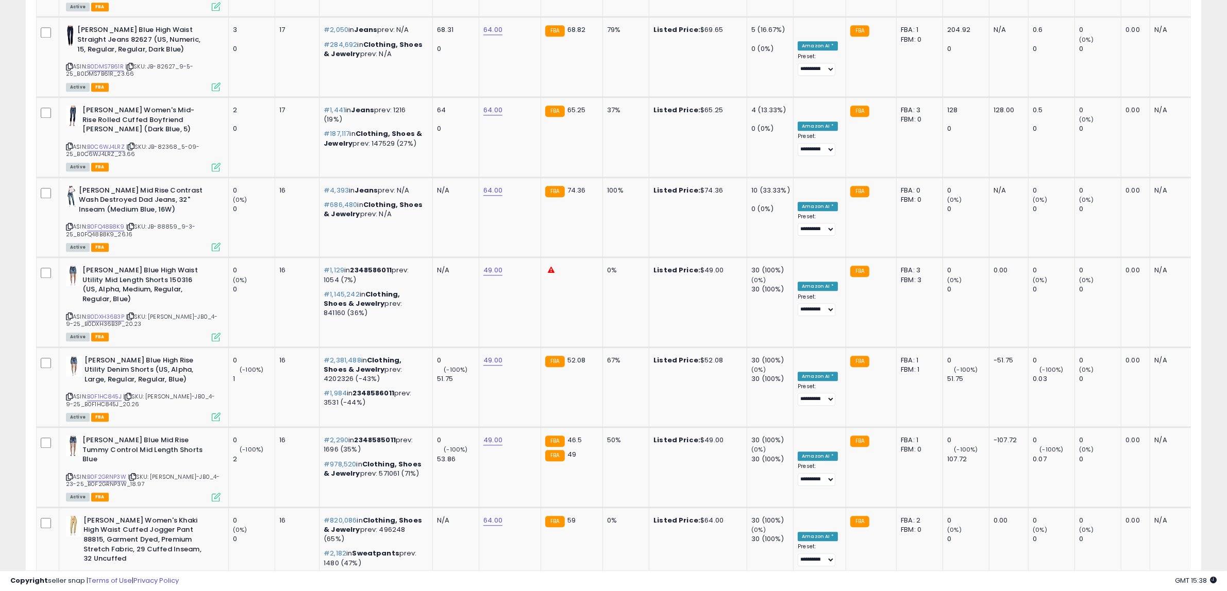
scroll to position [4035, 0]
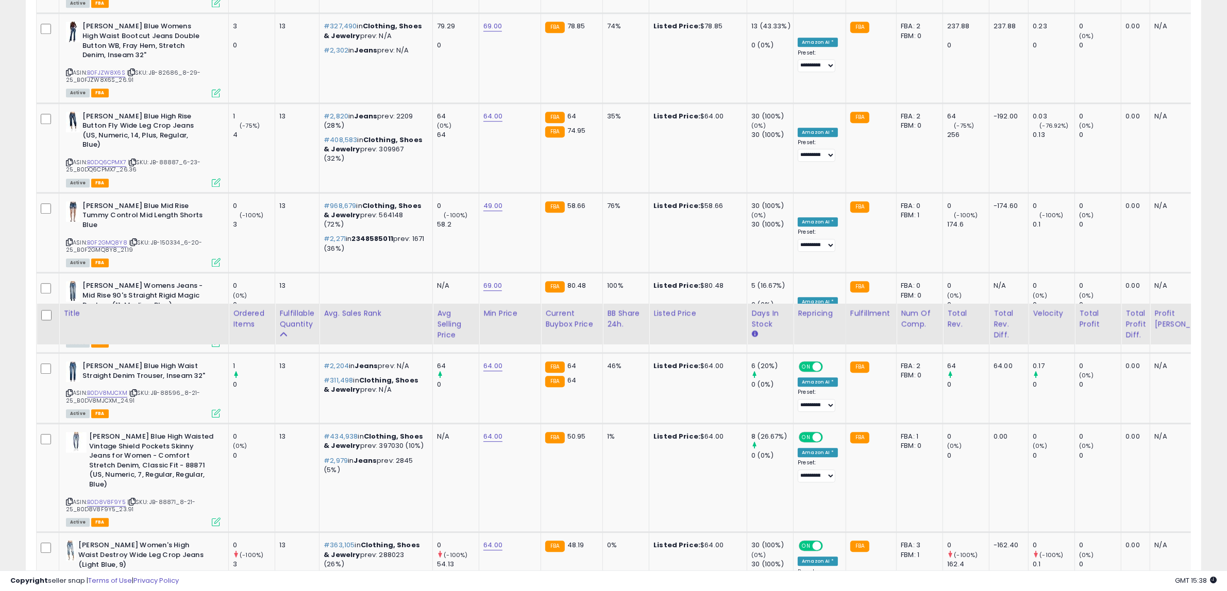
scroll to position [4044, 0]
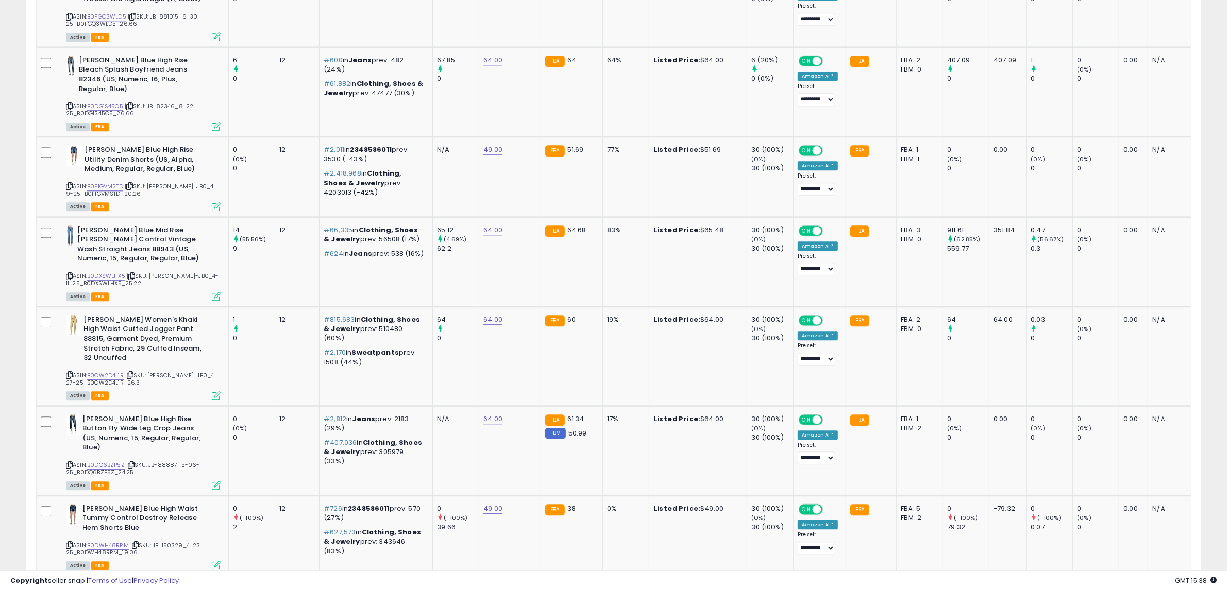
scroll to position [4121, 0]
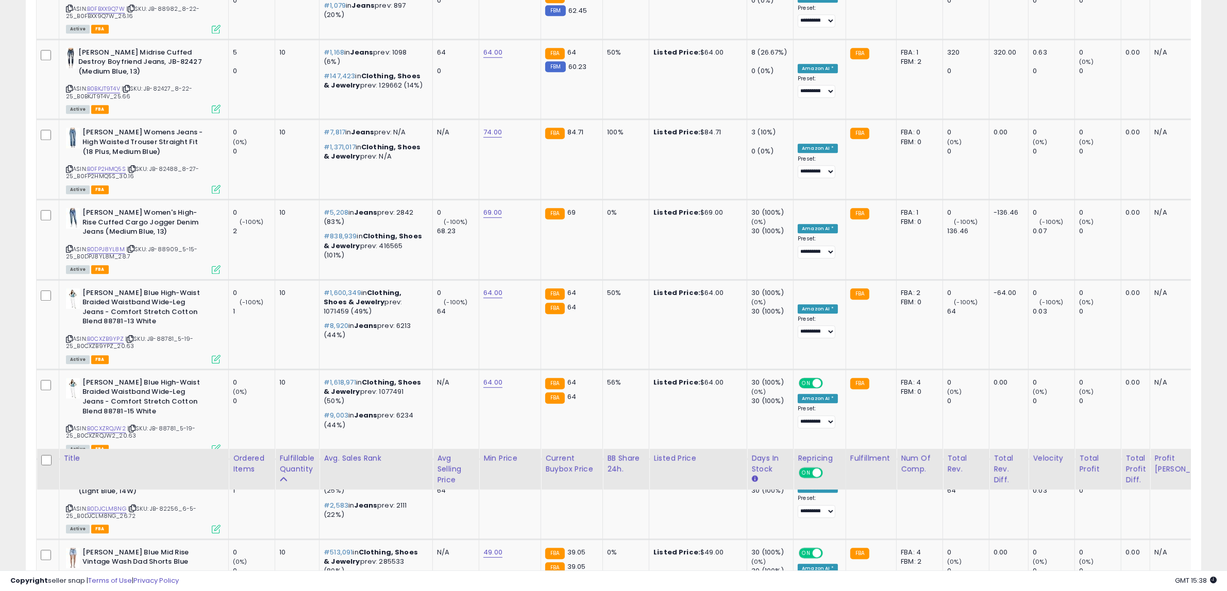
scroll to position [4082, 0]
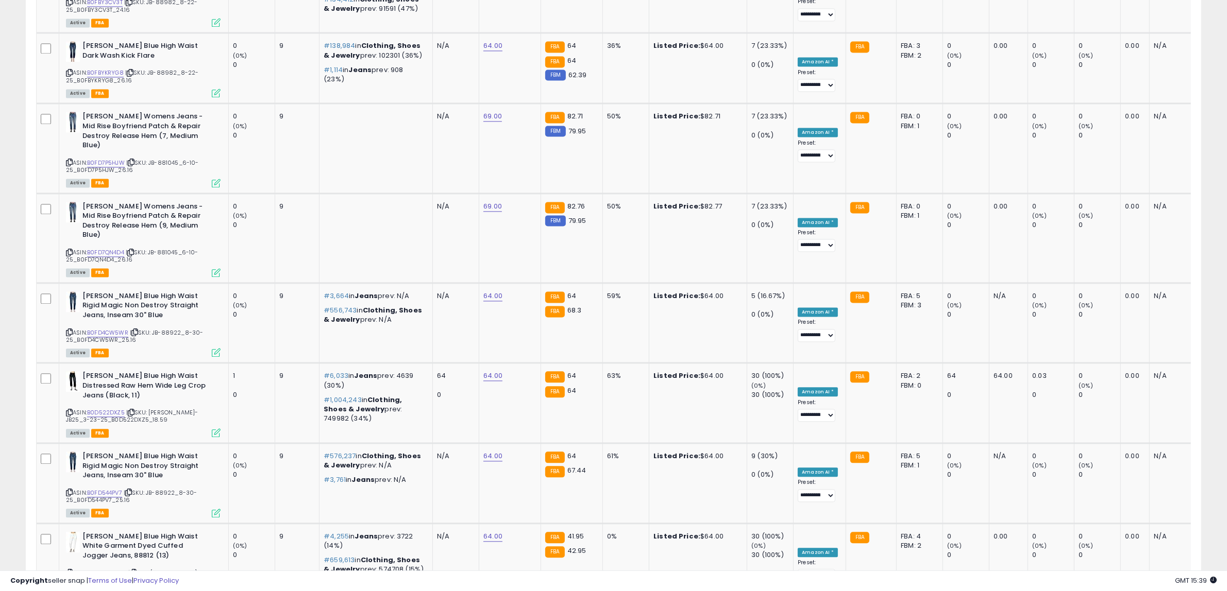
scroll to position [4035, 0]
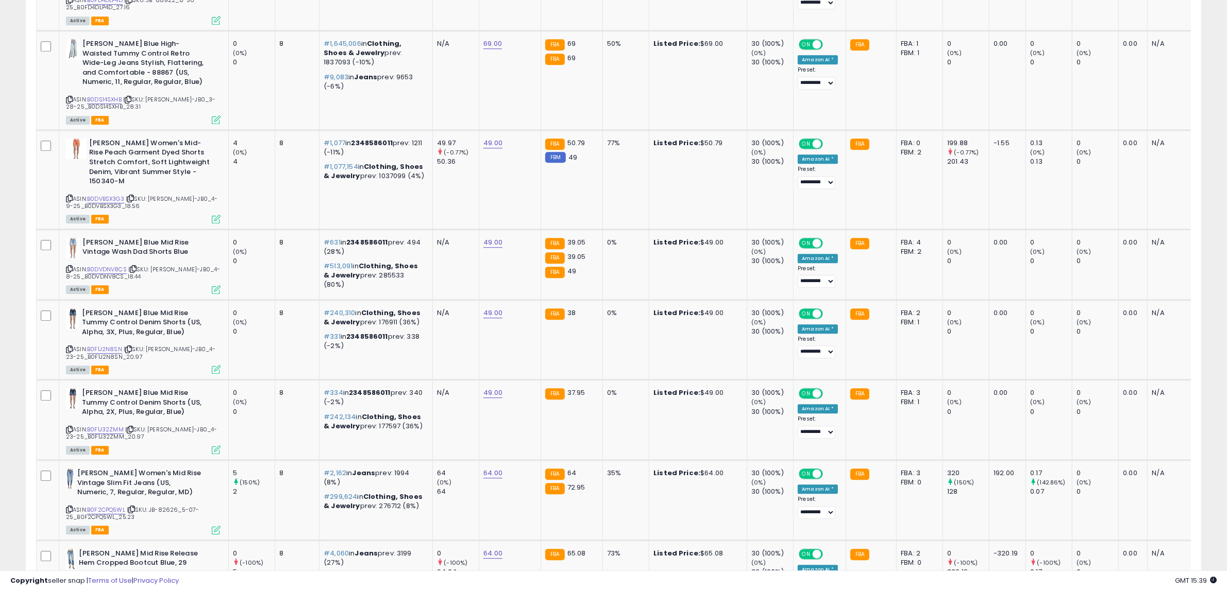
scroll to position [4102, 0]
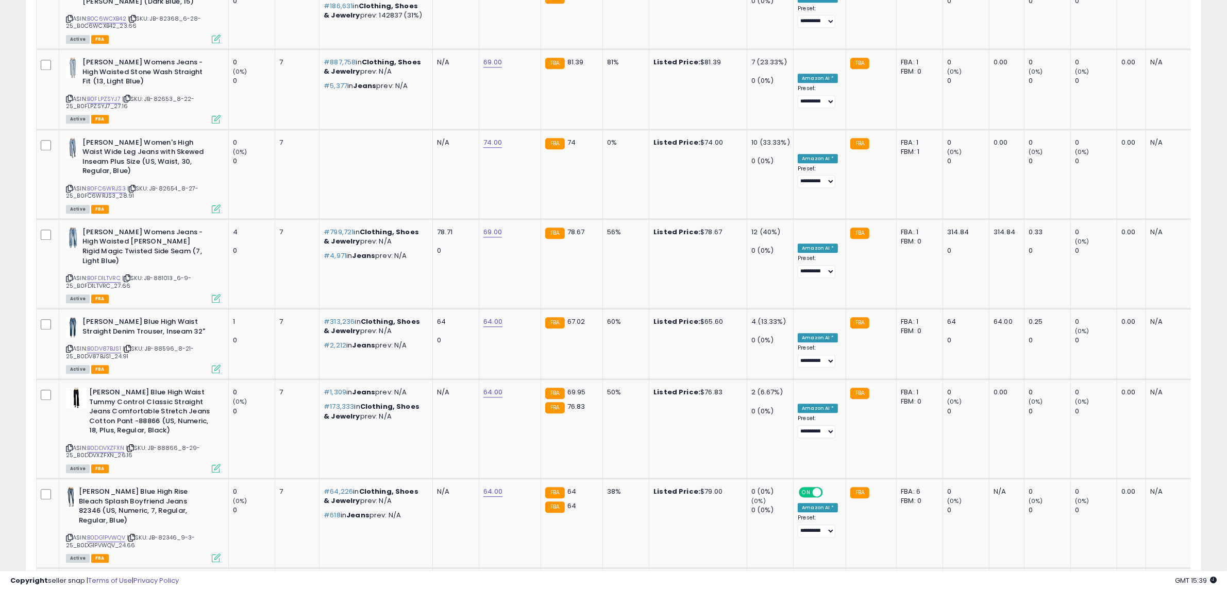
scroll to position [4082, 0]
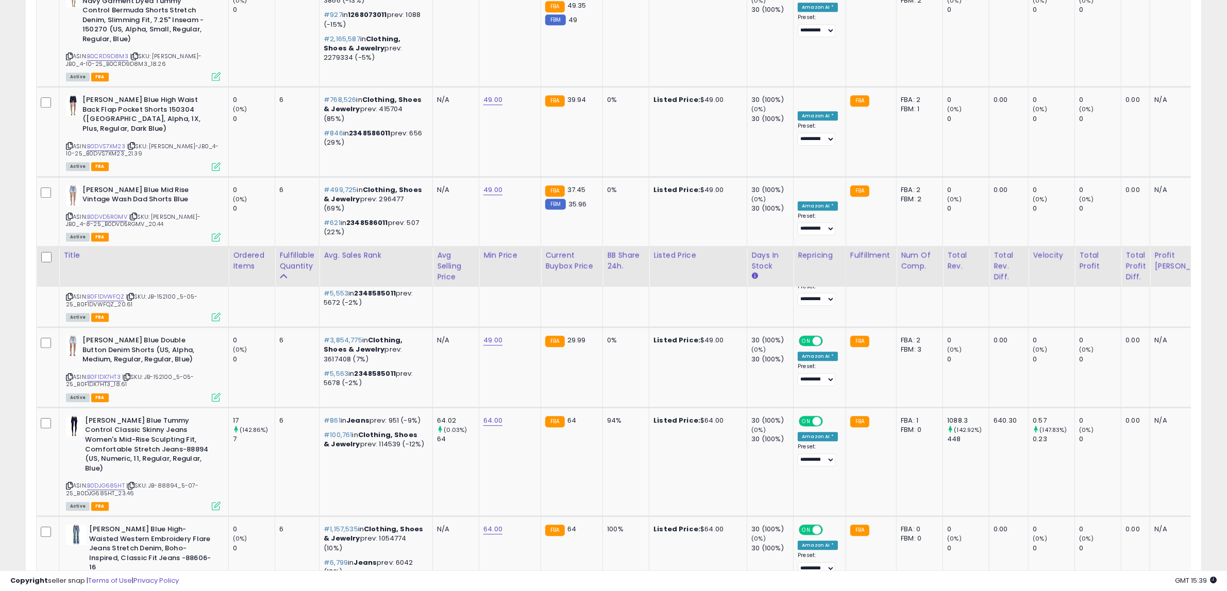
scroll to position [4150, 0]
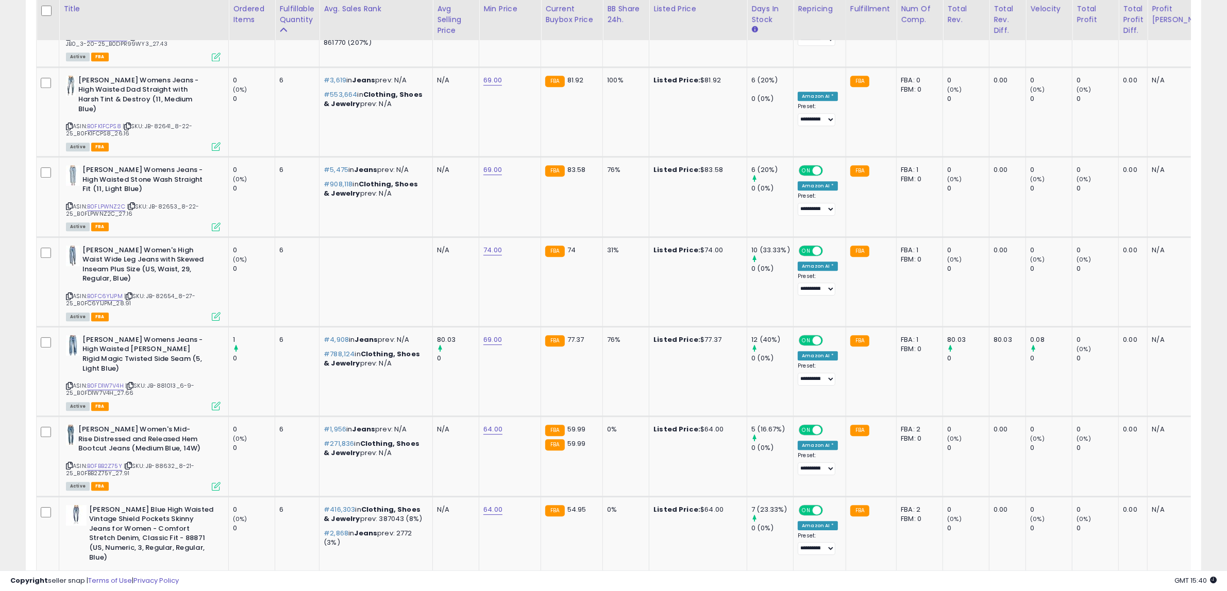
scroll to position [4255, 0]
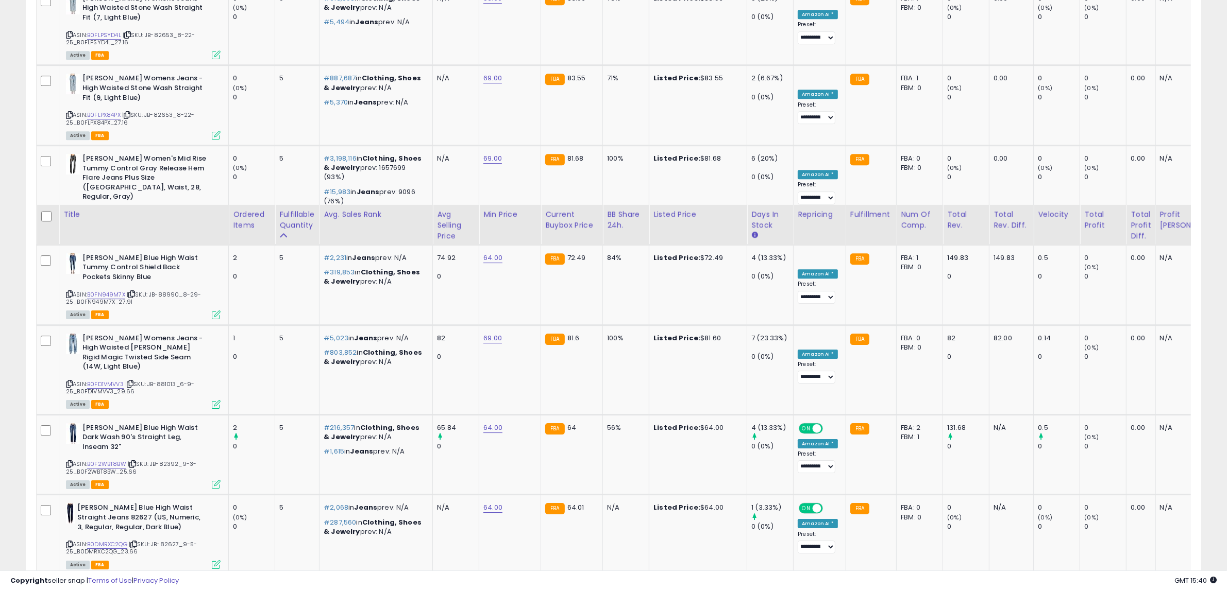
scroll to position [4197, 0]
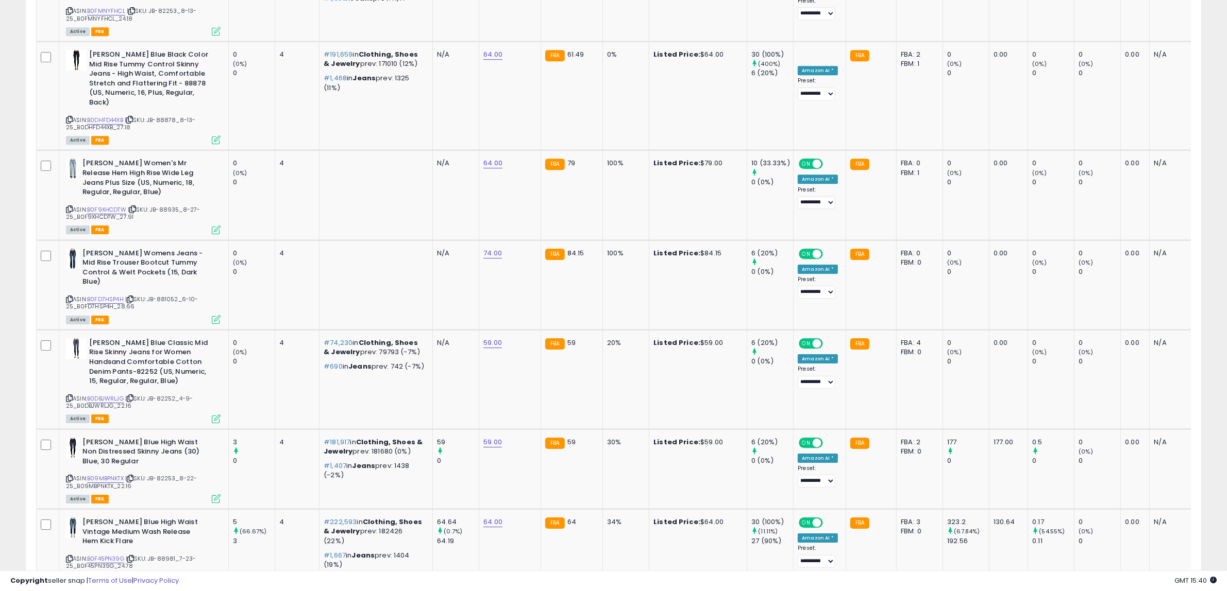
scroll to position [4207, 0]
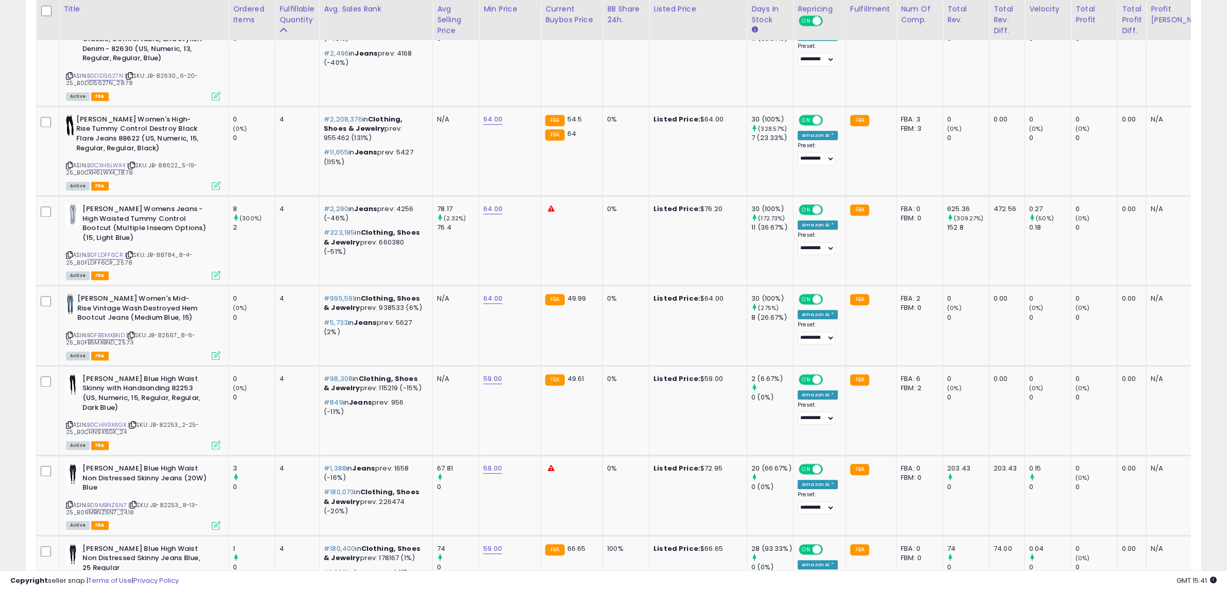
scroll to position [4102, 0]
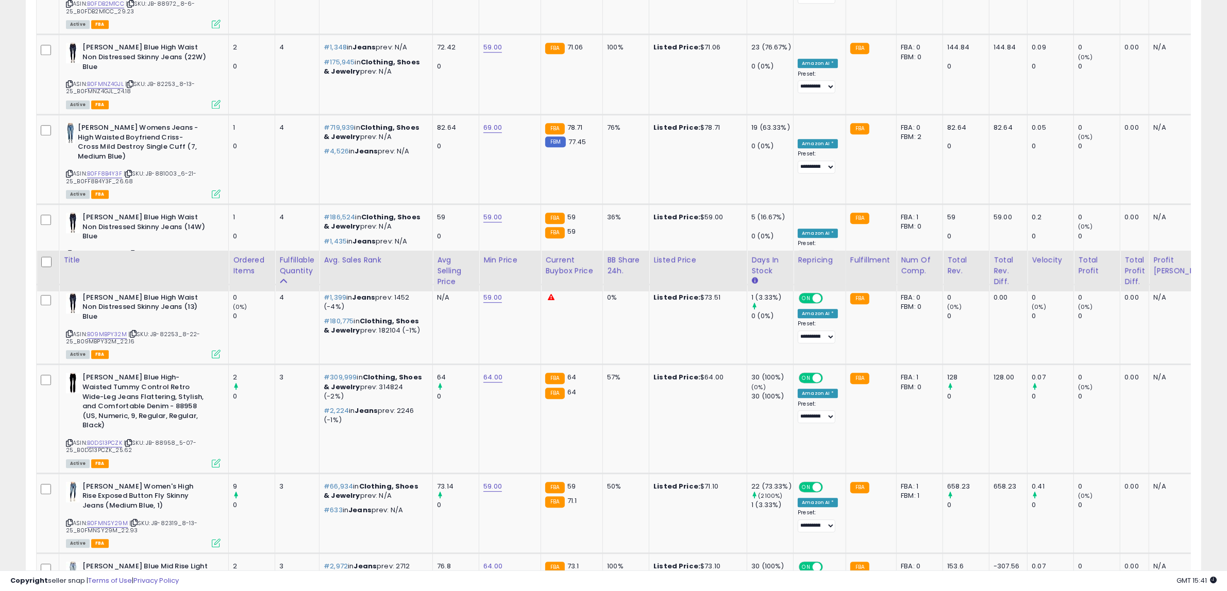
scroll to position [4130, 0]
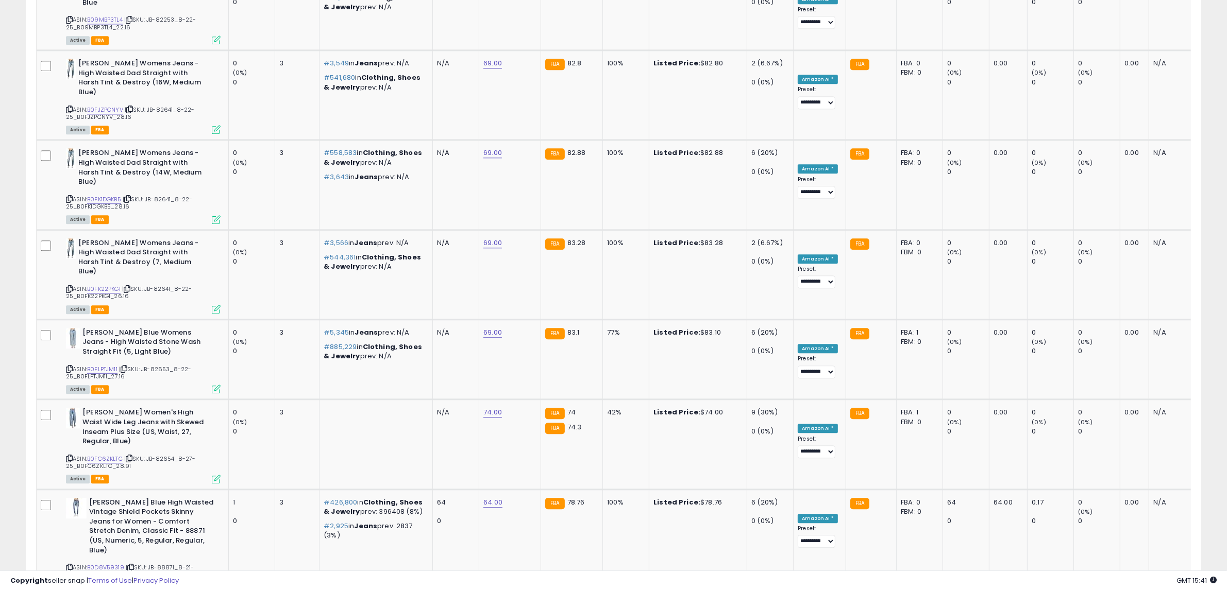
scroll to position [4150, 0]
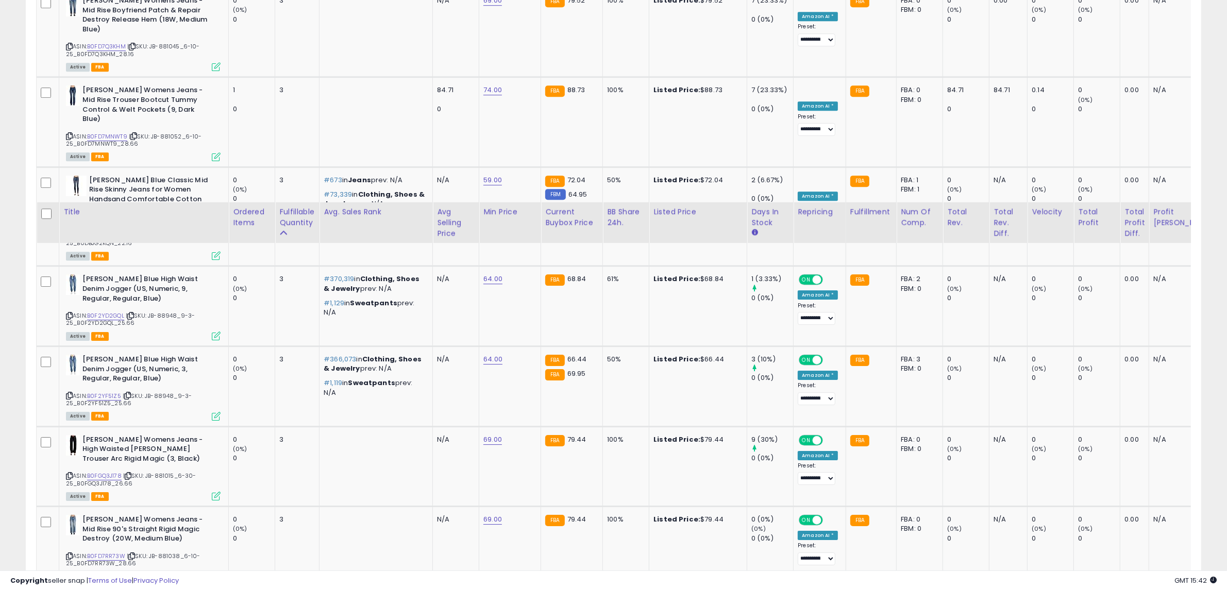
scroll to position [4245, 0]
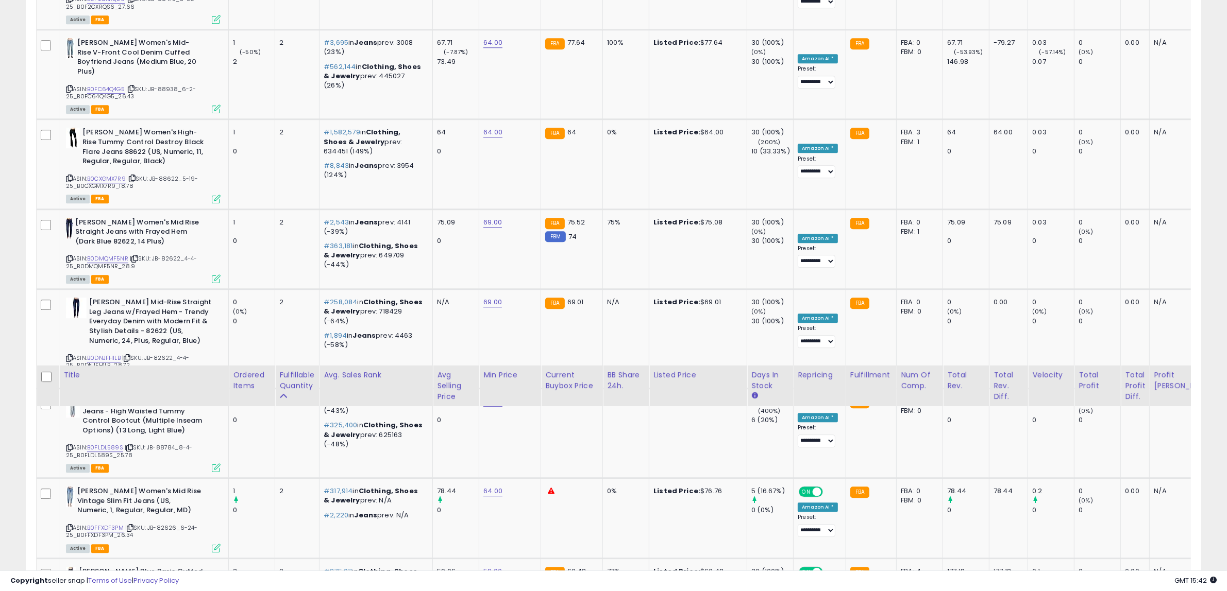
scroll to position [4235, 0]
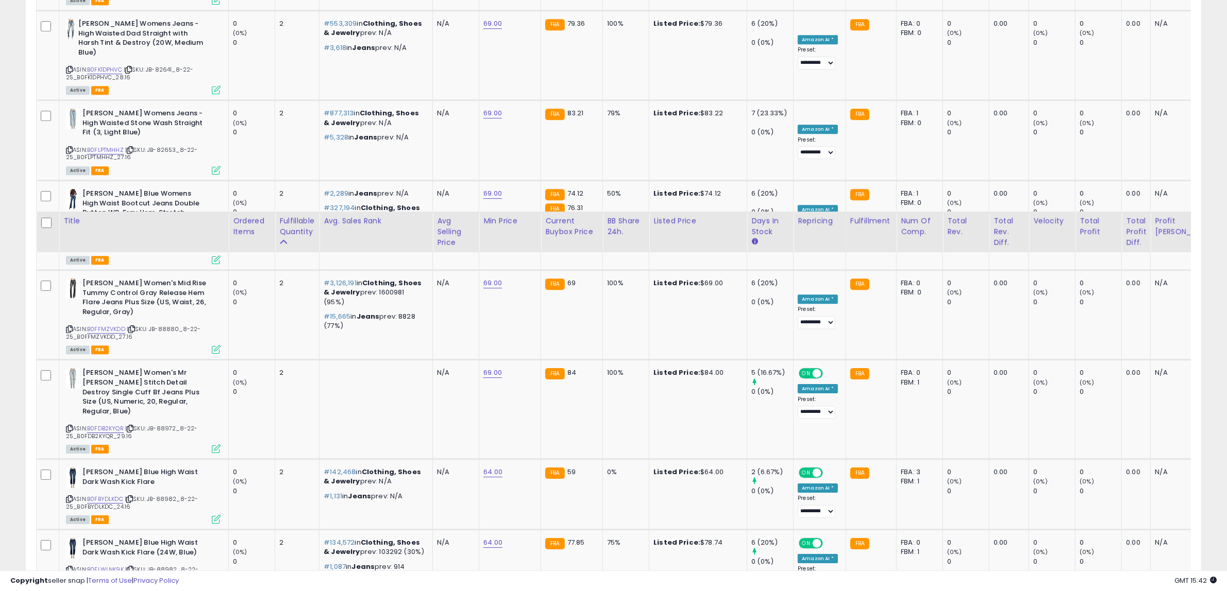
scroll to position [4150, 0]
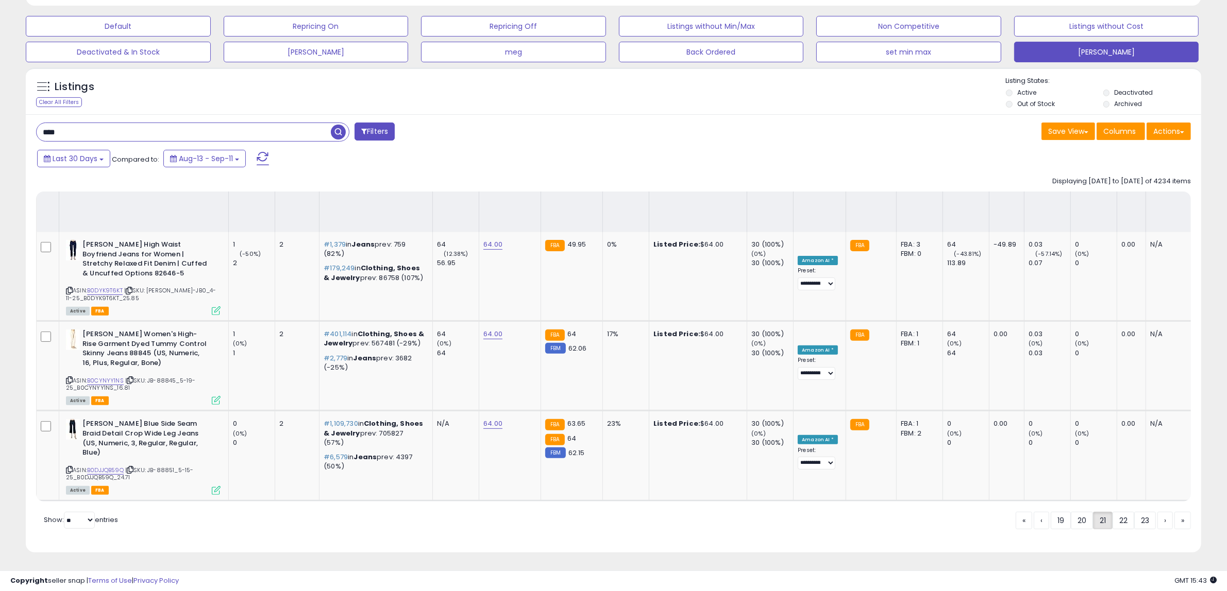
scroll to position [4168, 0]
click at [1140, 526] on link "23" at bounding box center [1145, 521] width 22 height 18
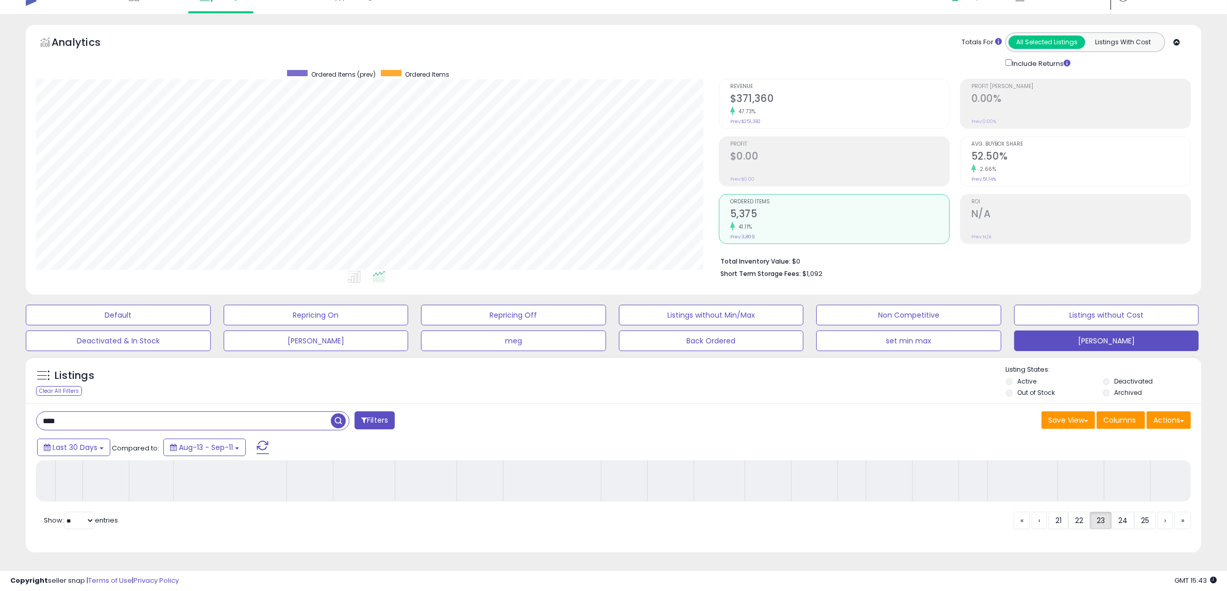
scroll to position [4226, 0]
click at [1142, 523] on link "25" at bounding box center [1145, 521] width 22 height 18
click at [1017, 523] on span "«" at bounding box center [1018, 521] width 3 height 10
